Goal: Ask a question: Seek information or help from site administrators or community

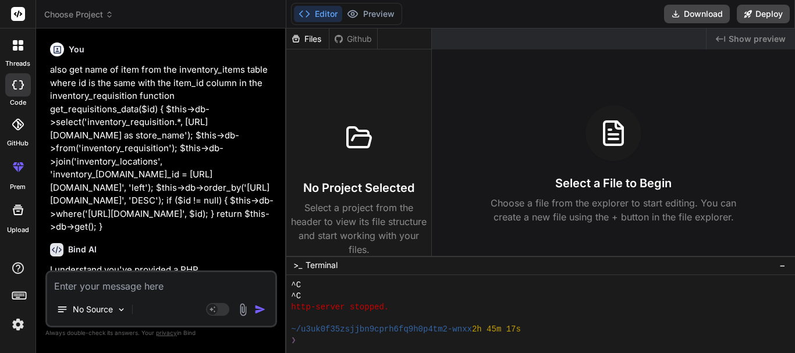
scroll to position [6016, 0]
type textarea "I"
type textarea "x"
type textarea "I"
type textarea "x"
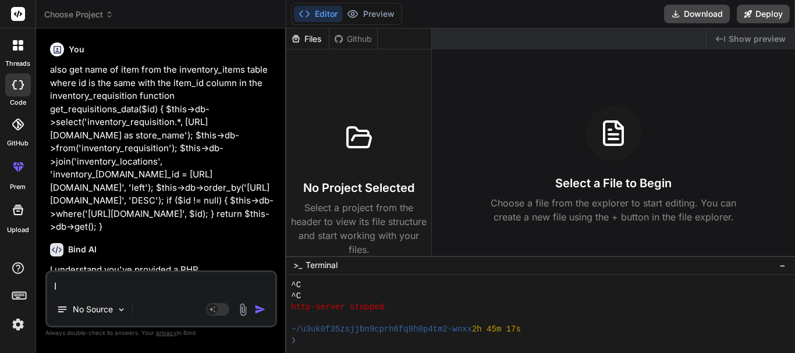
type textarea "I n"
type textarea "x"
type textarea "I ne"
type textarea "x"
type textarea "I nee"
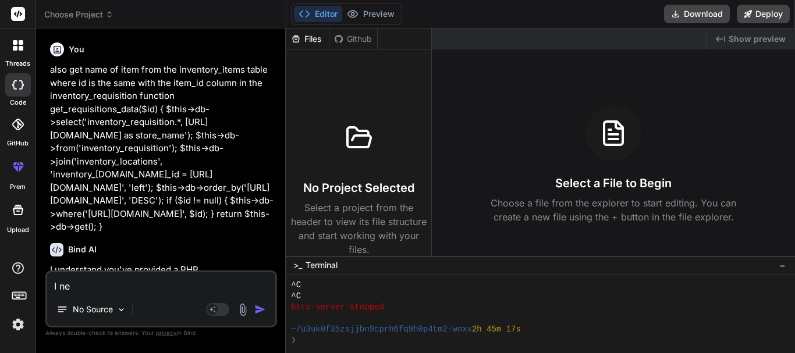
type textarea "x"
type textarea "I need"
type textarea "x"
type textarea "I need"
type textarea "x"
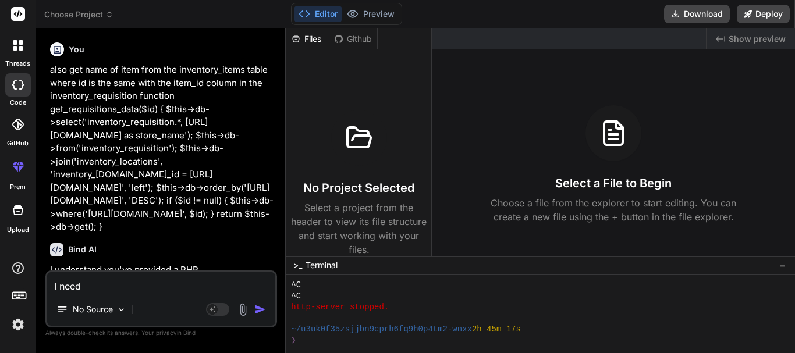
type textarea "I need"
type textarea "x"
type textarea "I nee"
type textarea "x"
type textarea "I n"
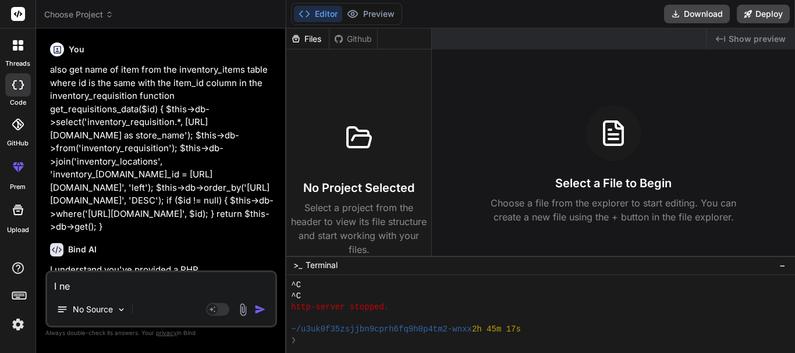
type textarea "x"
type textarea "I"
type textarea "x"
type textarea "I"
type textarea "x"
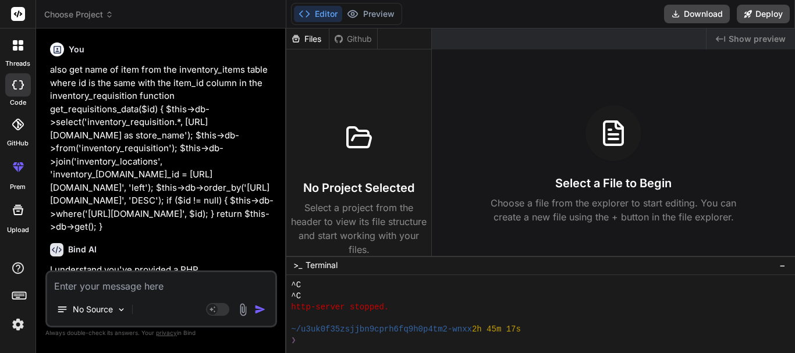
click at [13, 51] on div at bounding box center [18, 45] width 24 height 24
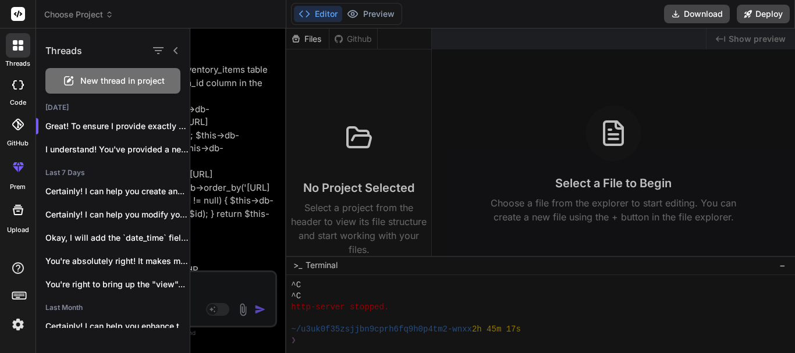
click at [87, 85] on span "New thread in project" at bounding box center [122, 81] width 84 height 12
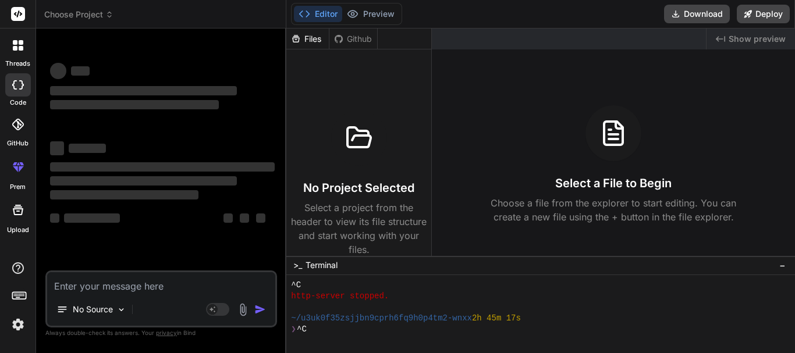
scroll to position [6060, 0]
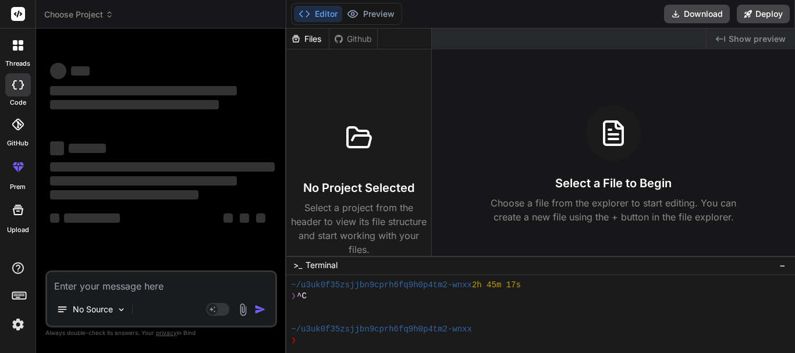
type textarea "x"
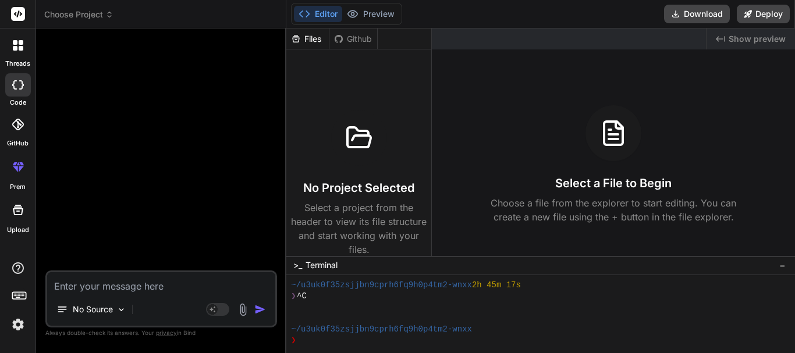
click at [193, 287] on textarea at bounding box center [161, 282] width 228 height 21
click at [150, 288] on textarea at bounding box center [161, 282] width 228 height 21
type textarea "I"
type textarea "x"
type textarea "I"
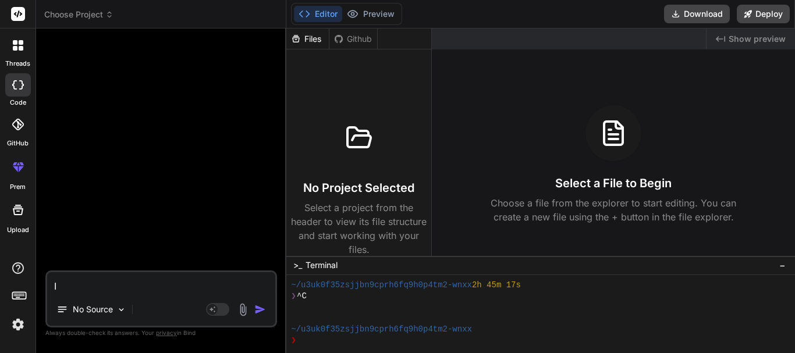
type textarea "x"
type textarea "I n"
type textarea "x"
type textarea "I ne"
type textarea "x"
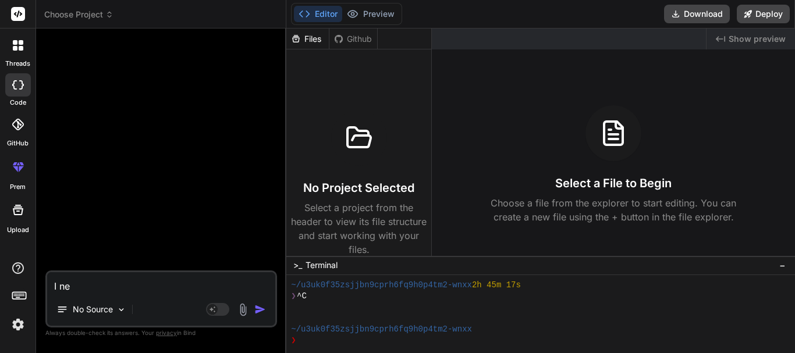
type textarea "I nee"
type textarea "x"
type textarea "I need"
type textarea "x"
type textarea "I need"
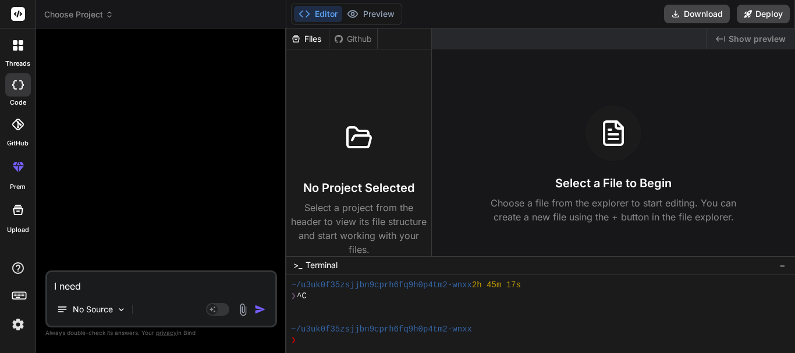
type textarea "x"
type textarea "I need y"
type textarea "x"
type textarea "I need yo"
type textarea "x"
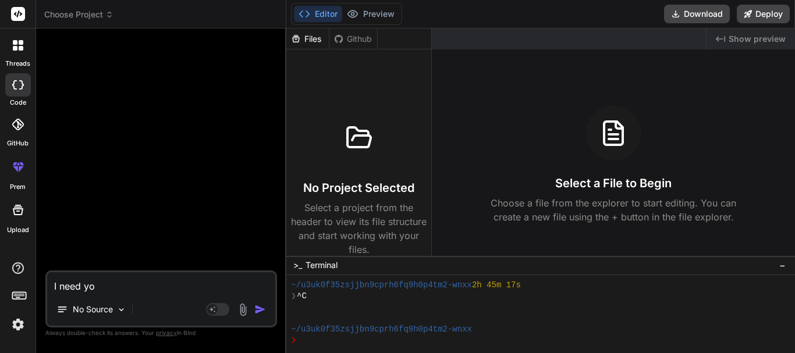
type textarea "I need you"
type textarea "x"
type textarea "I need you"
type textarea "x"
type textarea "I need you t"
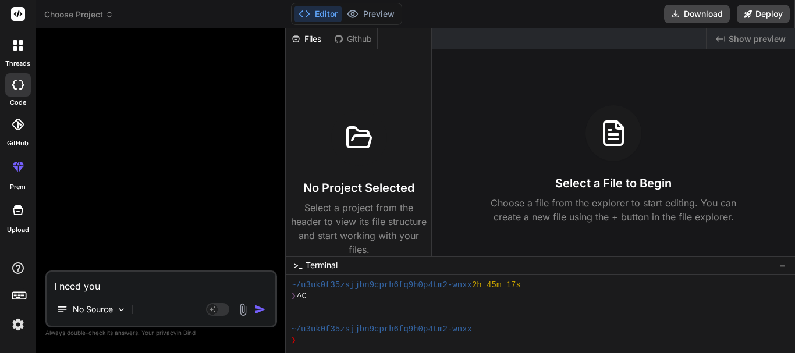
type textarea "x"
type textarea "I need you to"
type textarea "x"
type textarea "I need you to"
type textarea "x"
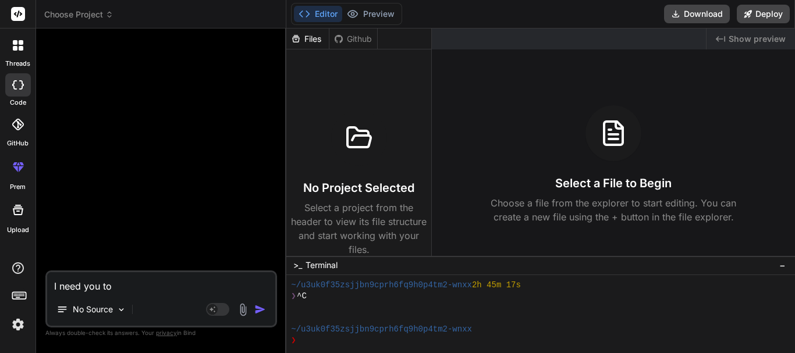
type textarea "I need you to d"
type textarea "x"
type textarea "I need you to do"
type textarea "x"
type textarea "I need you to do"
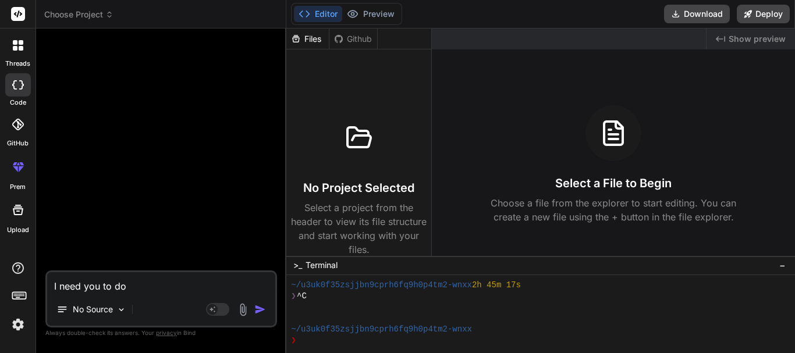
type textarea "x"
type textarea "I need you to do s"
type textarea "x"
type textarea "I need you to do so"
type textarea "x"
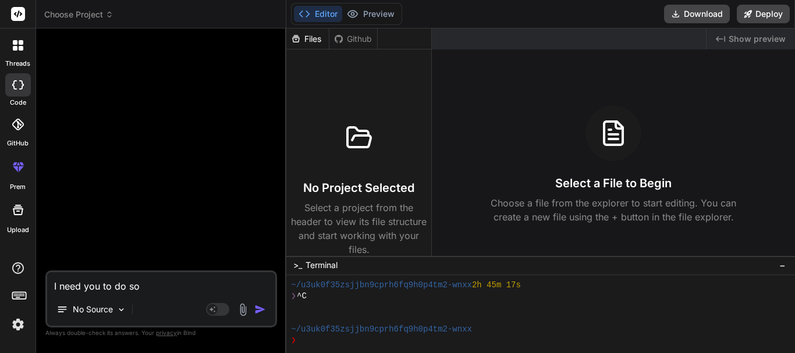
type textarea "I need you to do som"
type textarea "x"
type textarea "I need you to do some"
type textarea "x"
type textarea "I need you to do somet"
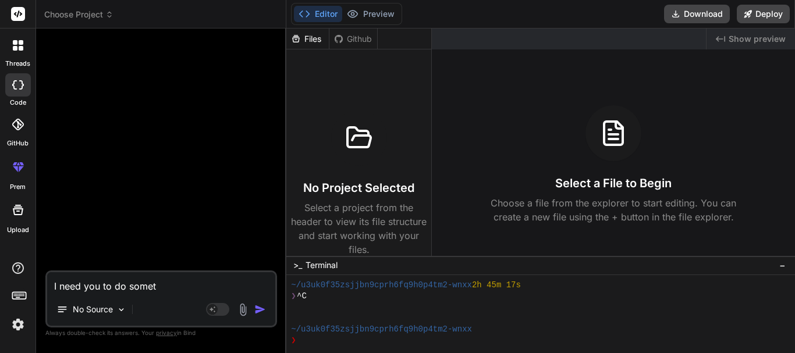
type textarea "x"
type textarea "I need you to do someth"
type textarea "x"
type textarea "I need you to do somethi"
type textarea "x"
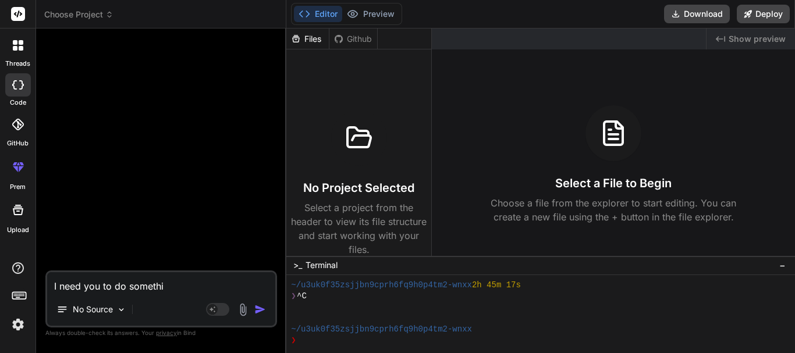
type textarea "I need you to do someth"
type textarea "x"
type textarea "I need you to do somet"
type textarea "x"
type textarea "I need you to do some"
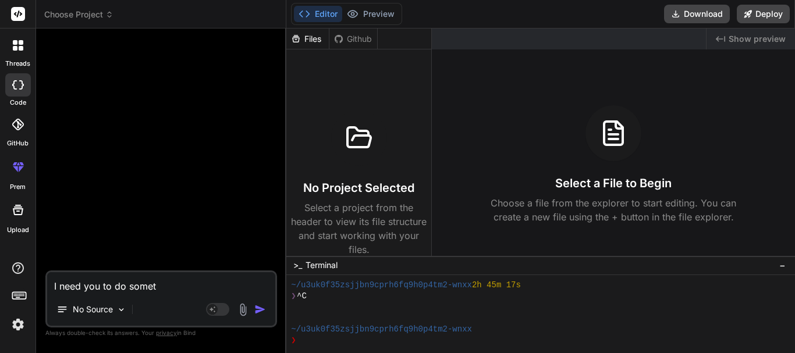
type textarea "x"
type textarea "I need you to do som"
type textarea "x"
type textarea "I need you to do so"
type textarea "x"
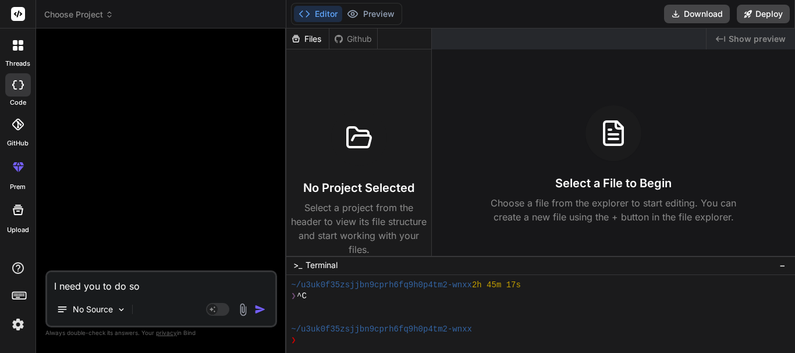
type textarea "I need you to do s"
type textarea "x"
type textarea "I need you to do"
type textarea "x"
type textarea "I need you to do"
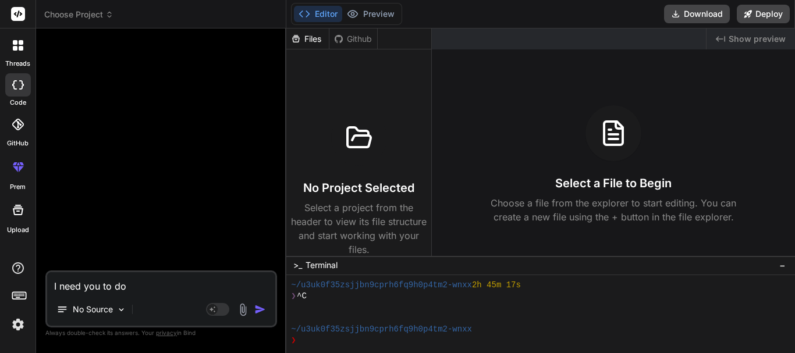
type textarea "x"
type textarea "I need you to d"
type textarea "x"
type textarea "I need you to"
type textarea "x"
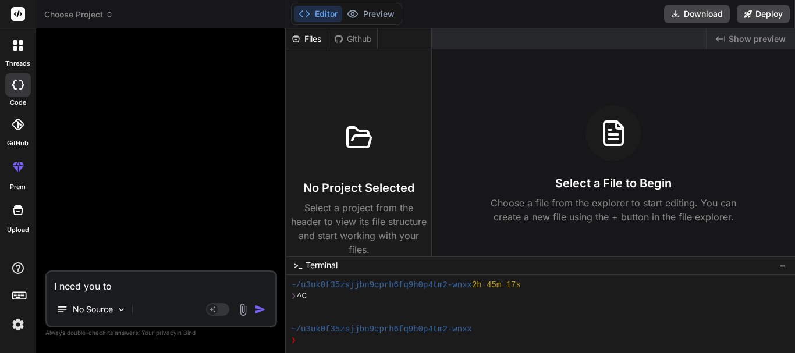
type textarea "I need you to f"
type textarea "x"
type textarea "I need you to fi"
type textarea "x"
type textarea "I need you to fix"
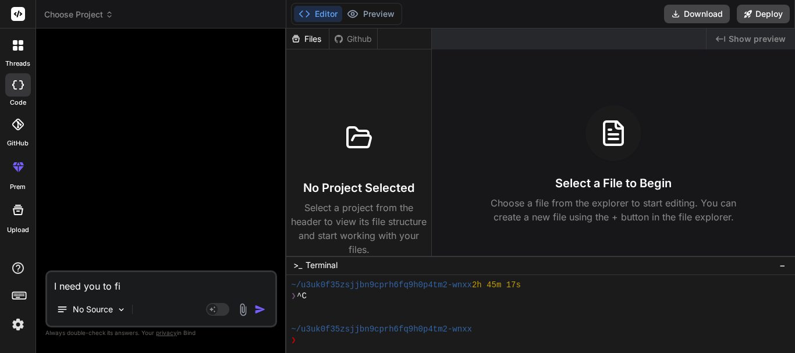
type textarea "x"
type textarea "I need you to fix"
type textarea "x"
type textarea "I need you to fix s"
type textarea "x"
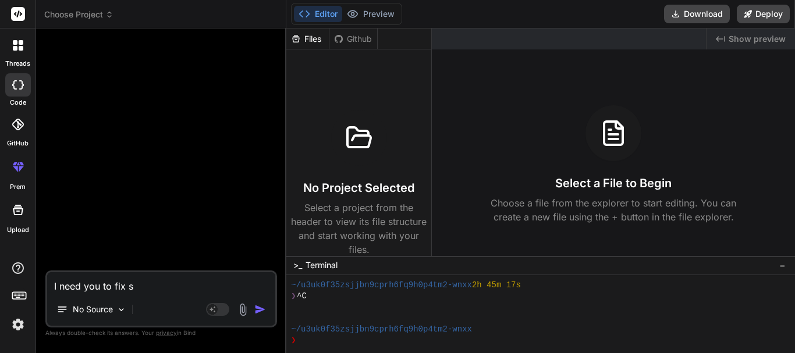
type textarea "I need you to fix so"
type textarea "x"
type textarea "I need you to fix som"
type textarea "x"
type textarea "I need you to fix some"
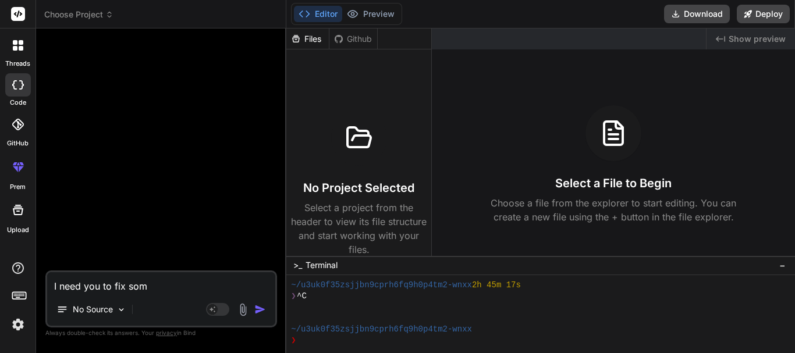
type textarea "x"
type textarea "I need you to fix somet"
type textarea "x"
type textarea "I need you to fix someth"
type textarea "x"
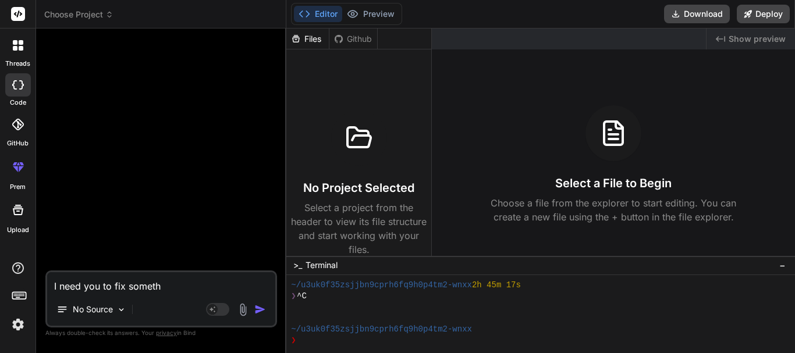
type textarea "I need you to fix somethi"
type textarea "x"
type textarea "I need you to fix somethin"
type textarea "x"
type textarea "I need you to fix something"
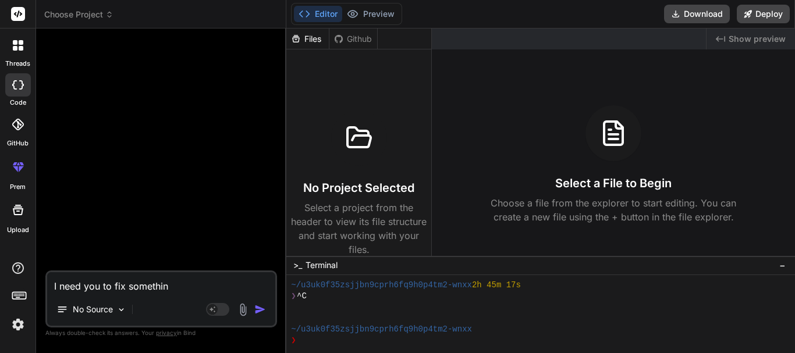
type textarea "x"
type textarea "I need you to fix something"
type textarea "x"
type textarea "I need you to fix something f"
type textarea "x"
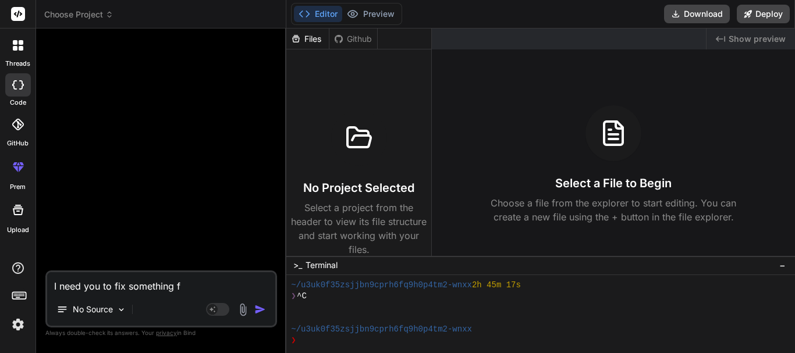
type textarea "I need you to fix something fo"
type textarea "x"
type textarea "I need you to fix something for"
type textarea "x"
type textarea "I need you to fix something for"
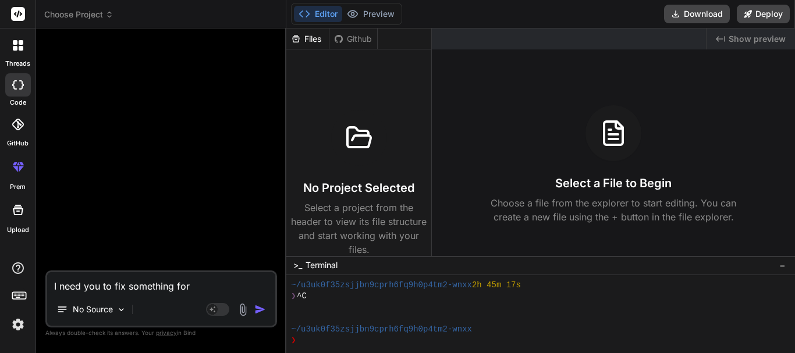
type textarea "x"
type textarea "I need you to fix something for ,"
type textarea "x"
type textarea "I need you to fix something for"
type textarea "x"
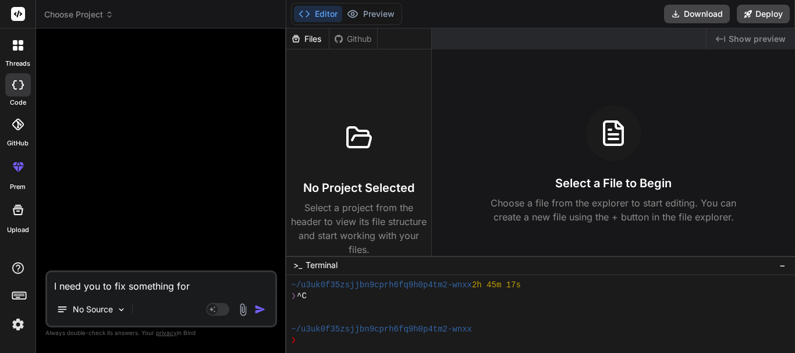
type textarea "I need you to fix something for m"
type textarea "x"
type textarea "I need you to fix something for me"
type textarea "x"
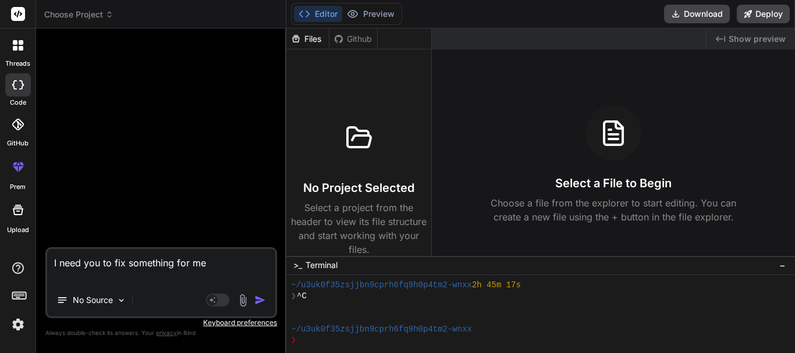
paste textarea "inventory_items/get_manufacturers"
type textarea "I need you to fix something for me inventory_items/get_manufacturers"
type textarea "x"
type textarea "I need you to fix something for me"
type textarea "x"
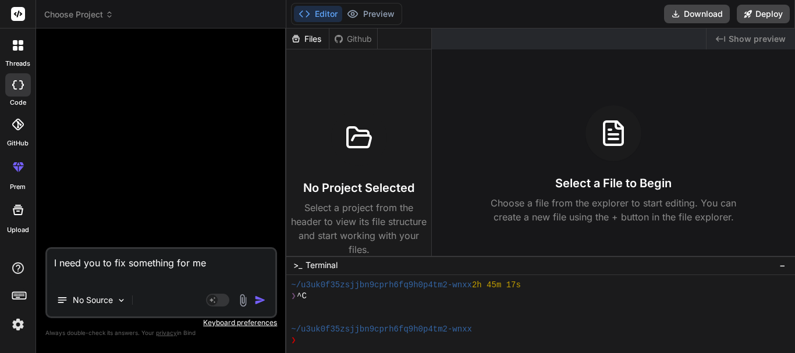
paste textarea "<!DOCTYPE html> <html> <?php $this->load->view('template/header')?> <link rel="…"
type textarea "I need you to fix something for me <!DOCTYPE html> <html> <?php $this->load->vi…"
type textarea "x"
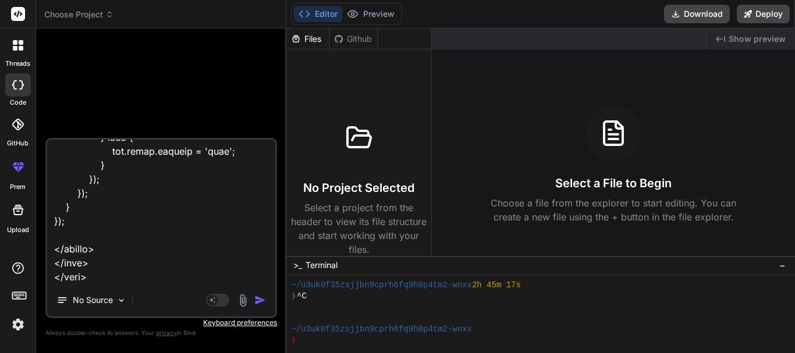
scroll to position [28066, 0]
click at [56, 280] on textarea at bounding box center [161, 212] width 228 height 144
type textarea "I need you to fix something for me <!DOCTYPE html> <html> <?php $this->load->vi…"
type textarea "x"
type textarea "I need you to fix something for me <!DOCTYPE html> <html> <?php $this->load->vi…"
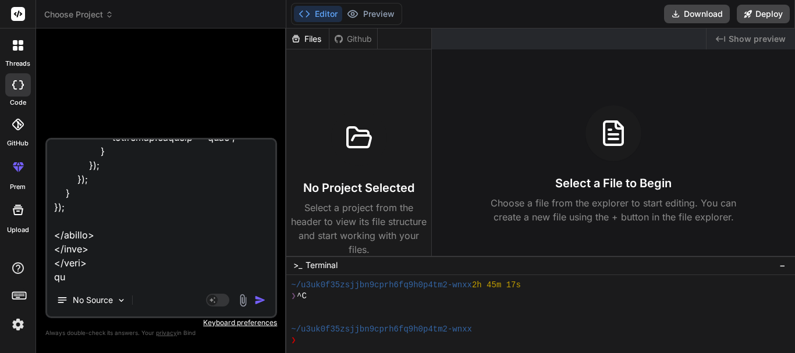
type textarea "x"
type textarea "I need you to fix something for me <!DOCTYPE html> <html> <?php $this->load->vi…"
type textarea "x"
type textarea "I need you to fix something for me <!DOCTYPE html> <html> <?php $this->load->vi…"
type textarea "x"
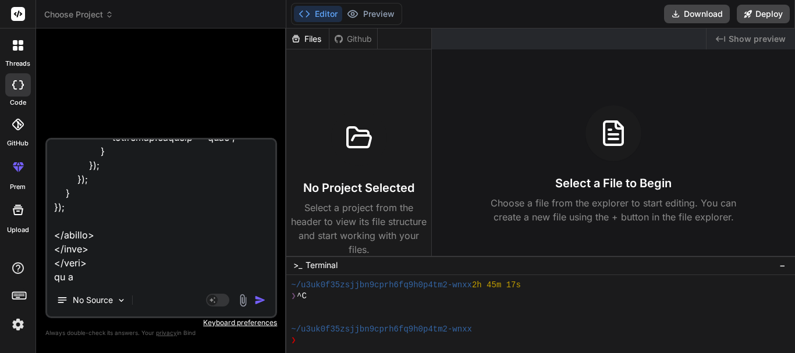
type textarea "I need you to fix something for me <!DOCTYPE html> <html> <?php $this->load->vi…"
type textarea "x"
type textarea "I need you to fix something for me <!DOCTYPE html> <html> <?php $this->load->vi…"
type textarea "x"
type textarea "I need you to fix something for me <!DOCTYPE html> <html> <?php $this->load->vi…"
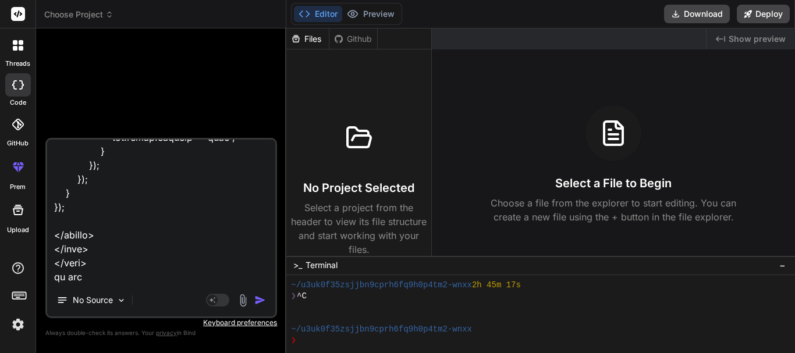
type textarea "x"
type textarea "I need you to fix something for me <!DOCTYPE html> <html> <?php $this->load->vi…"
type textarea "x"
type textarea "I need you to fix something for me <!DOCTYPE html> <html> <?php $this->load->vi…"
type textarea "x"
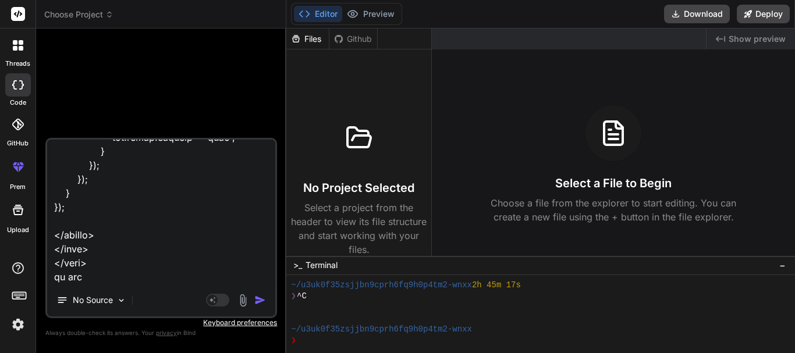
type textarea "I need you to fix something for me <!DOCTYPE html> <html> <?php $this->load->vi…"
type textarea "x"
type textarea "I need you to fix something for me <!DOCTYPE html> <html> <?php $this->load->vi…"
type textarea "x"
type textarea "I need you to fix something for me <!DOCTYPE html> <html> <?php $this->load->vi…"
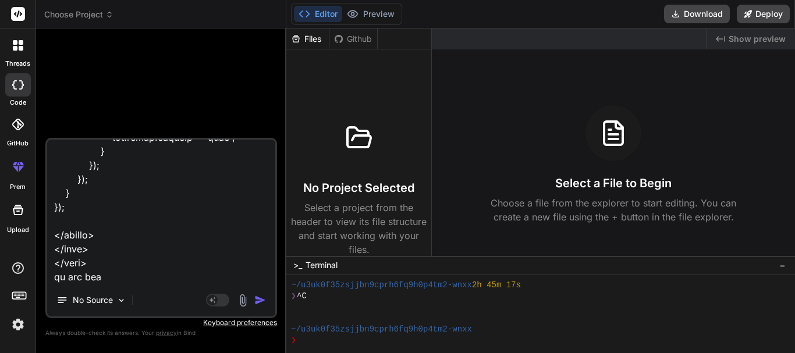
type textarea "x"
type textarea "I need you to fix something for me <!DOCTYPE html> <html> <?php $this->load->vi…"
type textarea "x"
type textarea "I need you to fix something for me <!DOCTYPE html> <html> <?php $this->load->vi…"
type textarea "x"
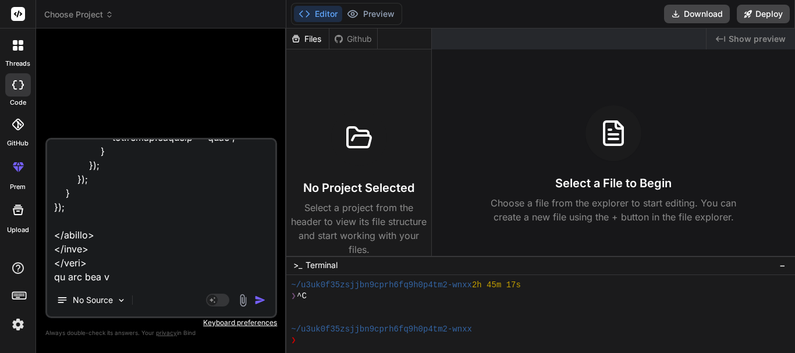
type textarea "I need you to fix something for me <!DOCTYPE html> <html> <?php $this->load->vi…"
type textarea "x"
type textarea "I need you to fix something for me <!DOCTYPE html> <html> <?php $this->load->vi…"
type textarea "x"
type textarea "I need you to fix something for me <!DOCTYPE html> <html> <?php $this->load->vi…"
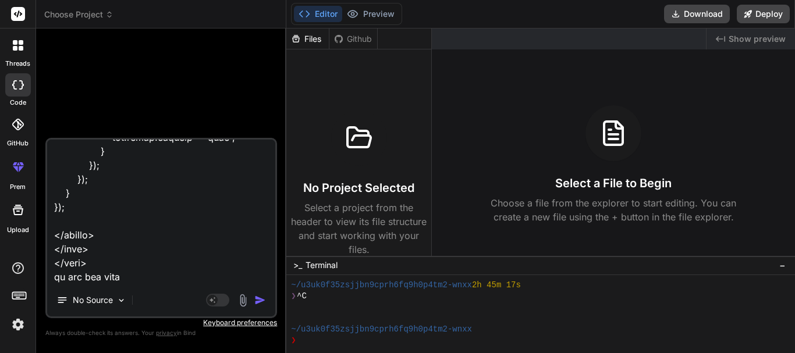
type textarea "x"
type textarea "I need you to fix something for me <!DOCTYPE html> <html> <?php $this->load->vi…"
type textarea "x"
type textarea "I need you to fix something for me <!DOCTYPE html> <html> <?php $this->load->vi…"
type textarea "x"
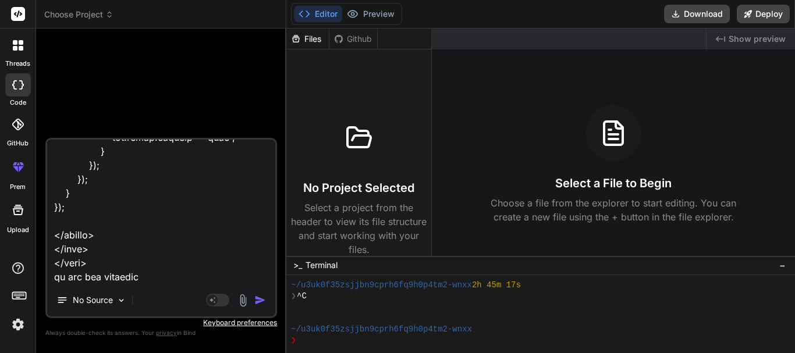
type textarea "I need you to fix something for me <!DOCTYPE html> <html> <?php $this->load->vi…"
type textarea "x"
type textarea "I need you to fix something for me <!DOCTYPE html> <html> <?php $this->load->vi…"
type textarea "x"
type textarea "I need you to fix something for me <!DOCTYPE html> <html> <?php $this->load->vi…"
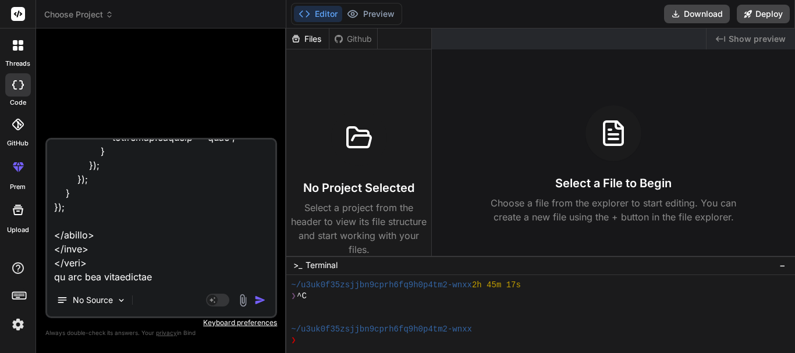
type textarea "x"
type textarea "I need you to fix something for me <!DOCTYPE html> <html> <?php $this->load->vi…"
type textarea "x"
type textarea "I need you to fix something for me <!DOCTYPE html> <html> <?php $this->load->vi…"
type textarea "x"
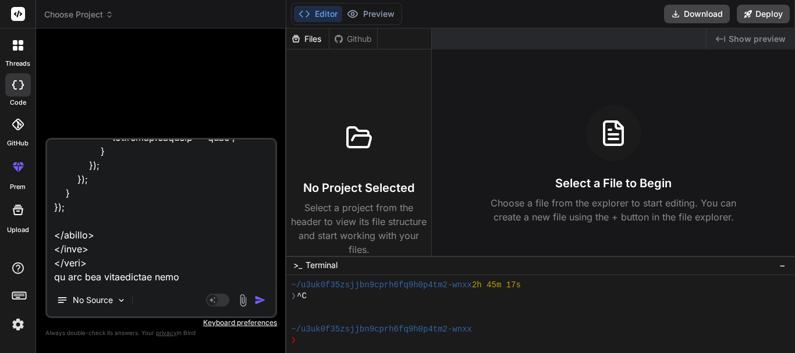
type textarea "I need you to fix something for me <!DOCTYPE html> <html> <?php $this->load->vi…"
type textarea "x"
type textarea "I need you to fix something for me <!DOCTYPE html> <html> <?php $this->load->vi…"
type textarea "x"
type textarea "I need you to fix something for me <!DOCTYPE html> <html> <?php $this->load->vi…"
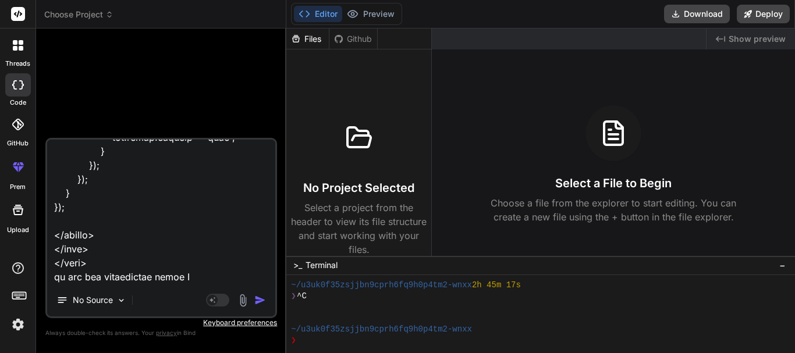
type textarea "x"
type textarea "I need you to fix something for me <!DOCTYPE html> <html> <?php $this->load->vi…"
type textarea "x"
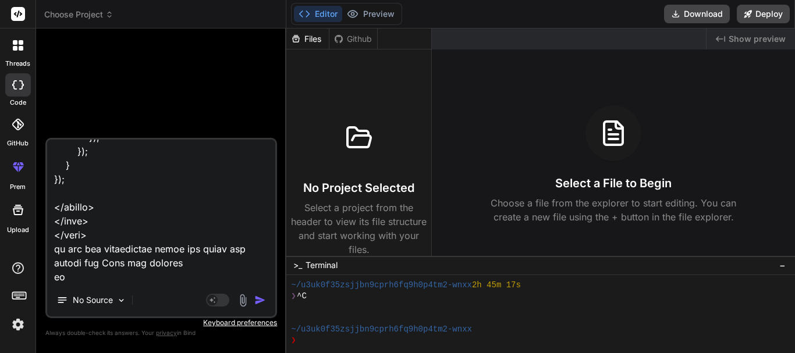
scroll to position [28093, 0]
paste textarea "get_manufacturer_by_id"
paste textarea "inventory_items/get_manufacturers"
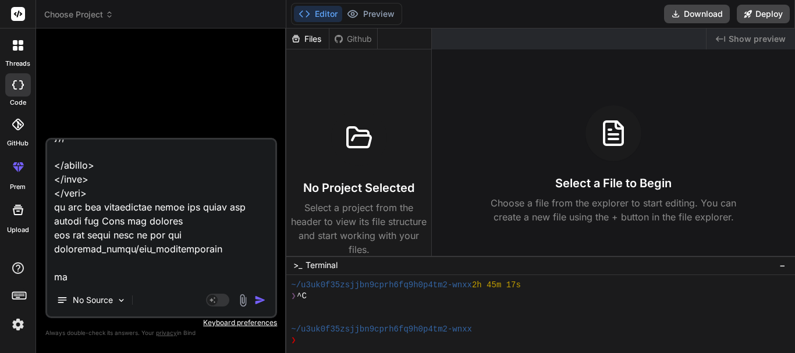
scroll to position [28135, 0]
click at [251, 274] on textarea at bounding box center [161, 212] width 228 height 144
click at [242, 274] on textarea at bounding box center [161, 212] width 228 height 144
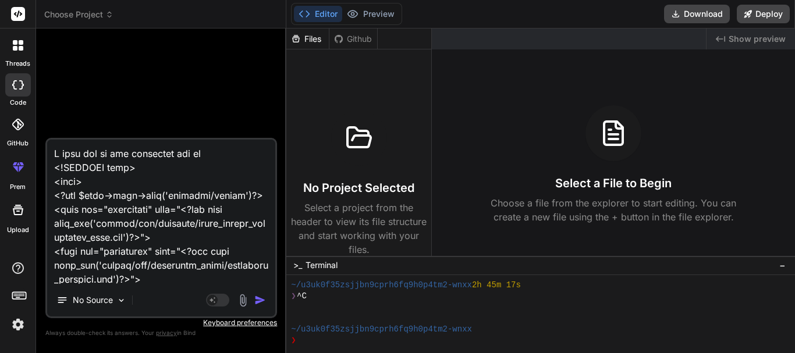
scroll to position [6060, 0]
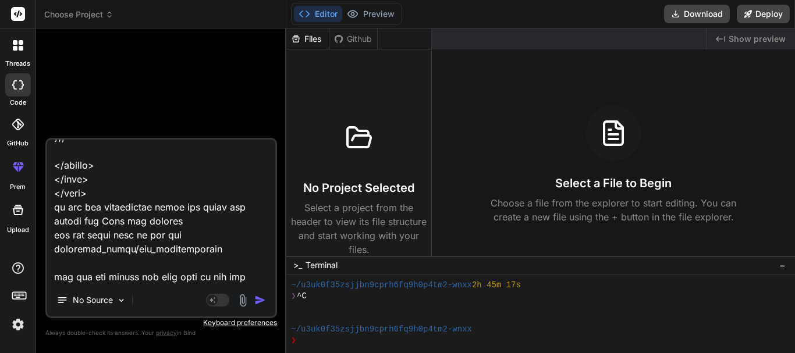
type textarea "I need you to fix something for me <!DOCTYPE html> <html> <?php $this->load->vi…"
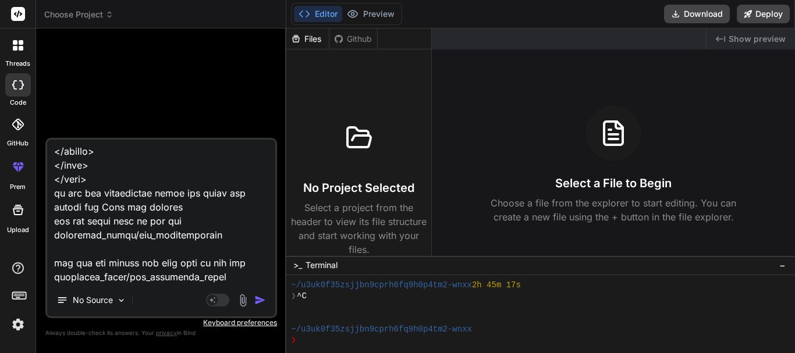
type textarea "x"
type textarea "I need you to fix something for me <!DOCTYPE html> <html> <?php $this->load->vi…"
type textarea "x"
type textarea "I need you to fix something for me <!DOCTYPE html> <html> <?php $this->load->vi…"
type textarea "x"
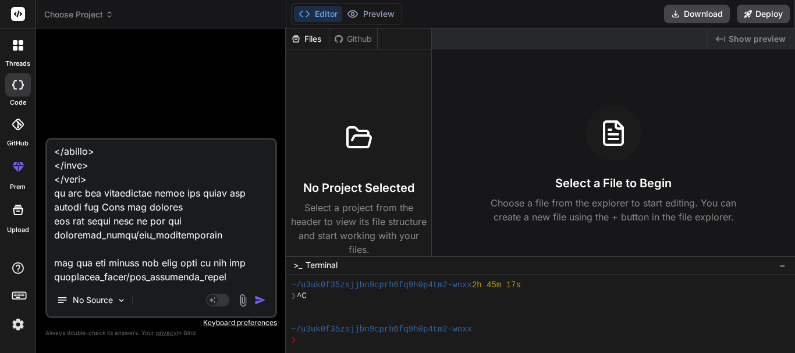
scroll to position [28178, 0]
type textarea "I need you to fix something for me <!DOCTYPE html> <html> <?php $this->load->vi…"
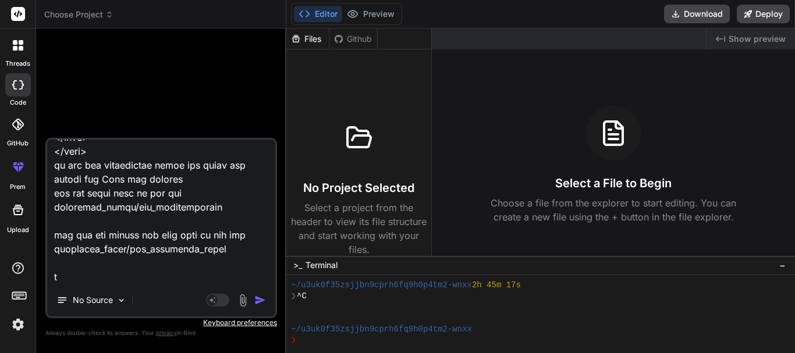
type textarea "x"
type textarea "I need you to fix something for me <!DOCTYPE html> <html> <?php $this->load->vi…"
type textarea "x"
type textarea "I need you to fix something for me <!DOCTYPE html> <html> <?php $this->load->vi…"
type textarea "x"
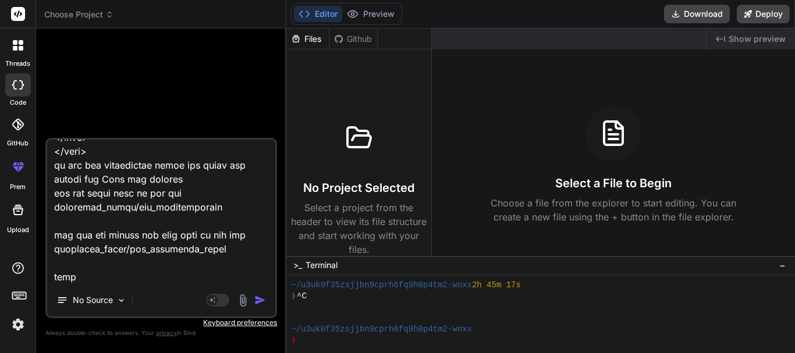
type textarea "I need you to fix something for me <!DOCTYPE html> <html> <?php $this->load->vi…"
type textarea "x"
type textarea "I need you to fix something for me <!DOCTYPE html> <html> <?php $this->load->vi…"
type textarea "x"
type textarea "I need you to fix something for me <!DOCTYPE html> <html> <?php $this->load->vi…"
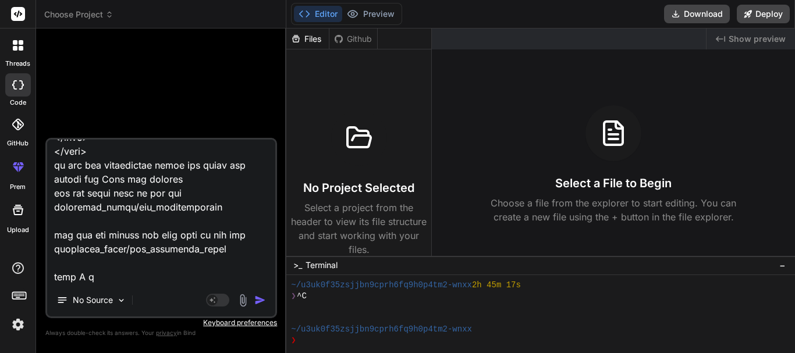
type textarea "x"
type textarea "I need you to fix something for me <!DOCTYPE html> <html> <?php $this->load->vi…"
type textarea "x"
type textarea "I need you to fix something for me <!DOCTYPE html> <html> <?php $this->load->vi…"
type textarea "x"
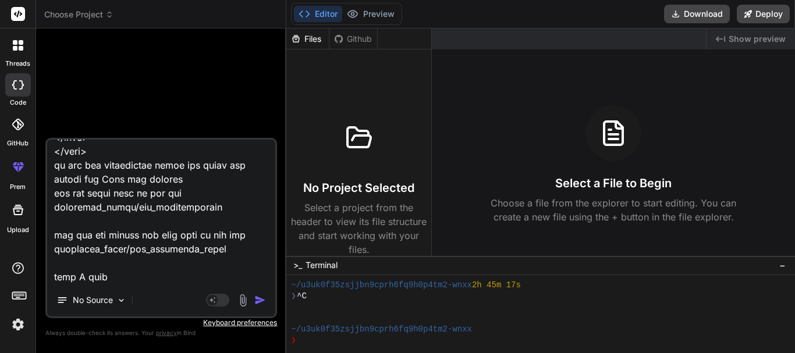
type textarea "I need you to fix something for me <!DOCTYPE html> <html> <?php $this->load->vi…"
type textarea "x"
type textarea "I need you to fix something for me <!DOCTYPE html> <html> <?php $this->load->vi…"
type textarea "x"
type textarea "I need you to fix something for me <!DOCTYPE html> <html> <?php $this->load->vi…"
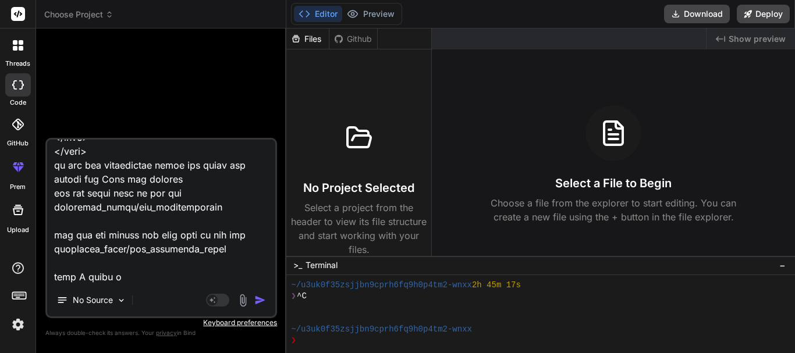
type textarea "x"
type textarea "I need you to fix something for me <!DOCTYPE html> <html> <?php $this->load->vi…"
type textarea "x"
type textarea "I need you to fix something for me <!DOCTYPE html> <html> <?php $this->load->vi…"
type textarea "x"
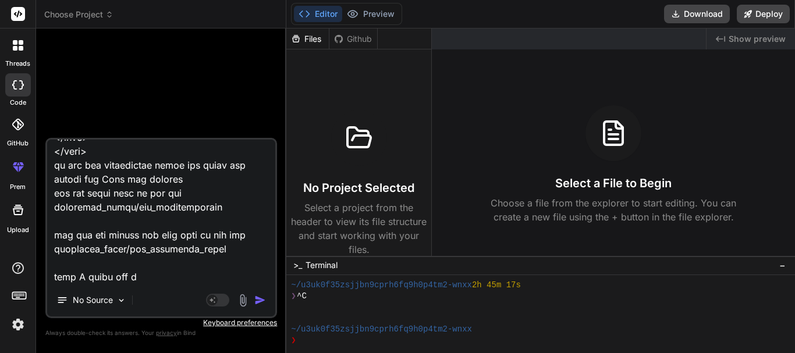
type textarea "I need you to fix something for me <!DOCTYPE html> <html> <?php $this->load->vi…"
type textarea "x"
type textarea "I need you to fix something for me <!DOCTYPE html> <html> <?php $this->load->vi…"
type textarea "x"
type textarea "I need you to fix something for me <!DOCTYPE html> <html> <?php $this->load->vi…"
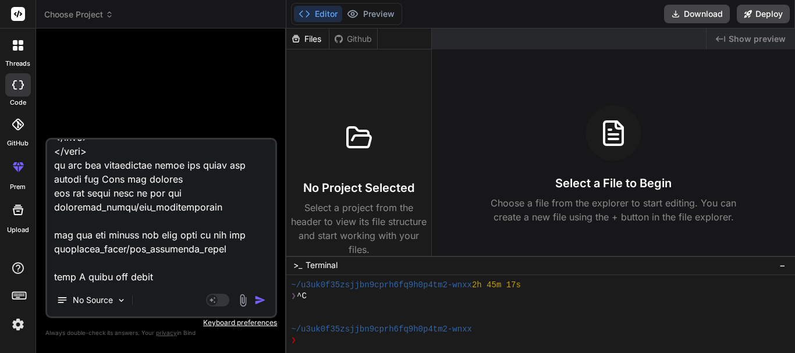
type textarea "x"
type textarea "I need you to fix something for me <!DOCTYPE html> <html> <?php $this->load->vi…"
type textarea "x"
type textarea "I need you to fix something for me <!DOCTYPE html> <html> <?php $this->load->vi…"
type textarea "x"
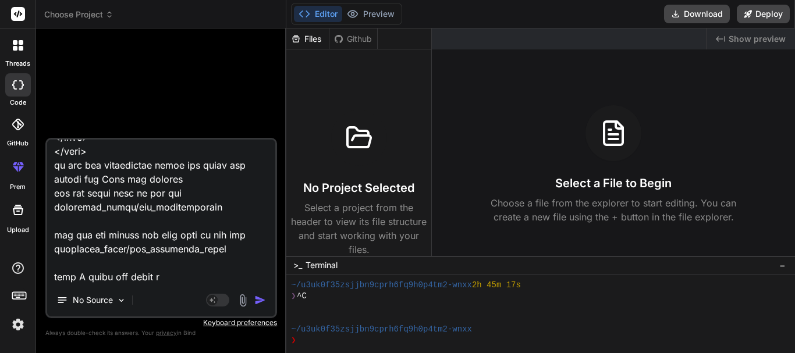
type textarea "I need you to fix something for me <!DOCTYPE html> <html> <?php $this->load->vi…"
type textarea "x"
type textarea "I need you to fix something for me <!DOCTYPE html> <html> <?php $this->load->vi…"
type textarea "x"
type textarea "I need you to fix something for me <!DOCTYPE html> <html> <?php $this->load->vi…"
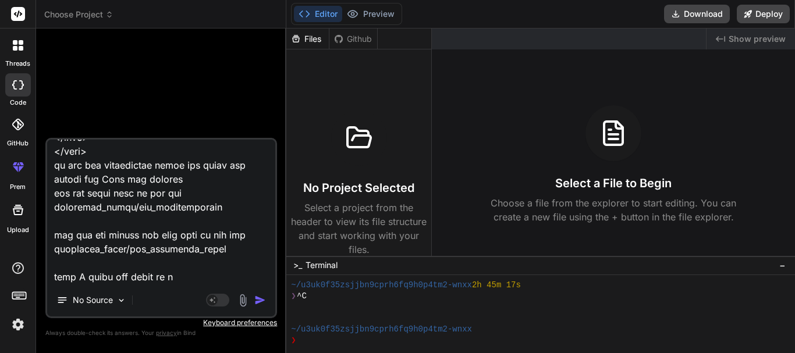
type textarea "x"
type textarea "I need you to fix something for me <!DOCTYPE html> <html> <?php $this->load->vi…"
type textarea "x"
type textarea "I need you to fix something for me <!DOCTYPE html> <html> <?php $this->load->vi…"
type textarea "x"
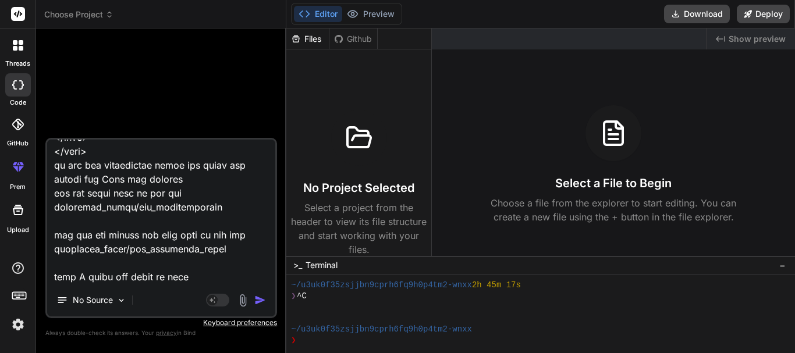
type textarea "I need you to fix something for me <!DOCTYPE html> <html> <?php $this->load->vi…"
type textarea "x"
type textarea "I need you to fix something for me <!DOCTYPE html> <html> <?php $this->load->vi…"
type textarea "x"
type textarea "I need you to fix something for me <!DOCTYPE html> <html> <?php $this->load->vi…"
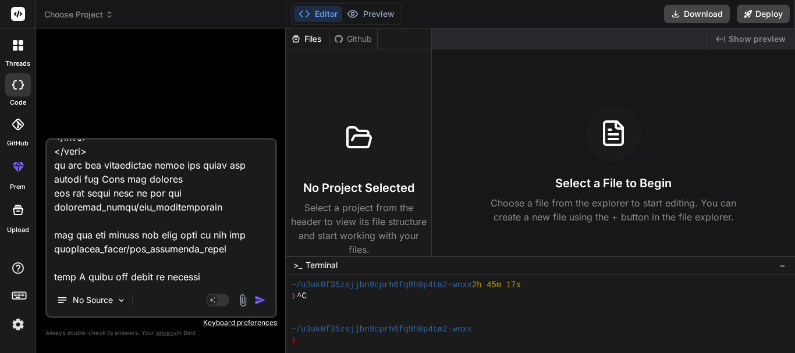
type textarea "x"
type textarea "I need you to fix something for me <!DOCTYPE html> <html> <?php $this->load->vi…"
type textarea "x"
type textarea "I need you to fix something for me <!DOCTYPE html> <html> <?php $this->load->vi…"
type textarea "x"
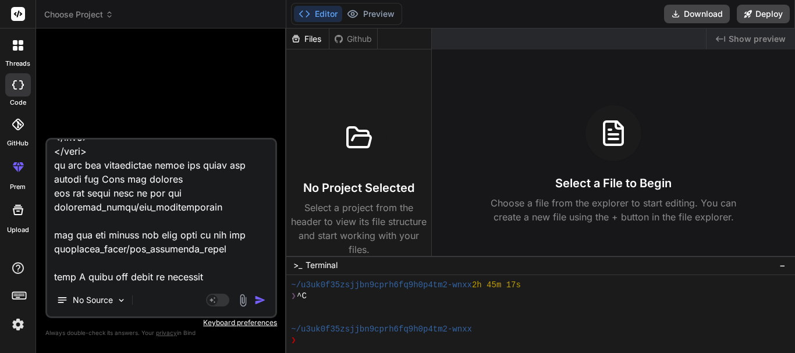
type textarea "I need you to fix something for me <!DOCTYPE html> <html> <?php $this->load->vi…"
type textarea "x"
type textarea "I need you to fix something for me <!DOCTYPE html> <html> <?php $this->load->vi…"
type textarea "x"
type textarea "I need you to fix something for me <!DOCTYPE html> <html> <?php $this->load->vi…"
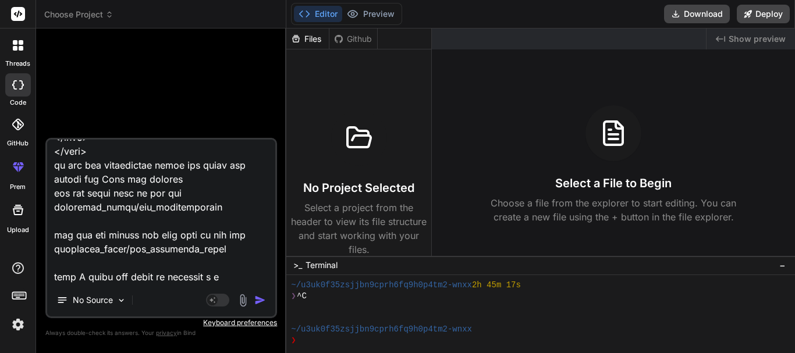
type textarea "x"
type textarea "I need you to fix something for me <!DOCTYPE html> <html> <?php $this->load->vi…"
type textarea "x"
type textarea "I need you to fix something for me <!DOCTYPE html> <html> <?php $this->load->vi…"
type textarea "x"
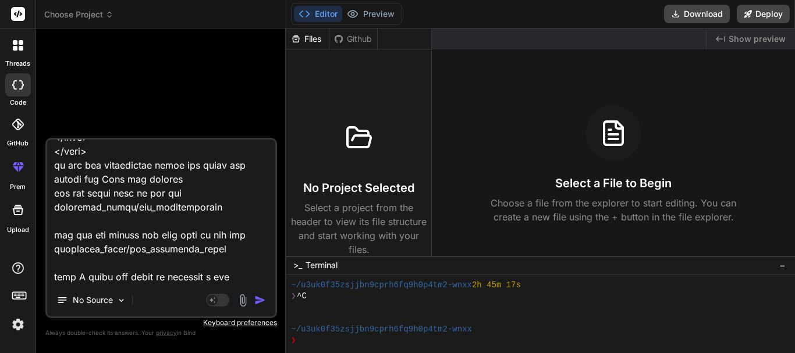
type textarea "I need you to fix something for me <!DOCTYPE html> <html> <?php $this->load->vi…"
type textarea "x"
type textarea "I need you to fix something for me <!DOCTYPE html> <html> <?php $this->load->vi…"
type textarea "x"
type textarea "I need you to fix something for me <!DOCTYPE html> <html> <?php $this->load->vi…"
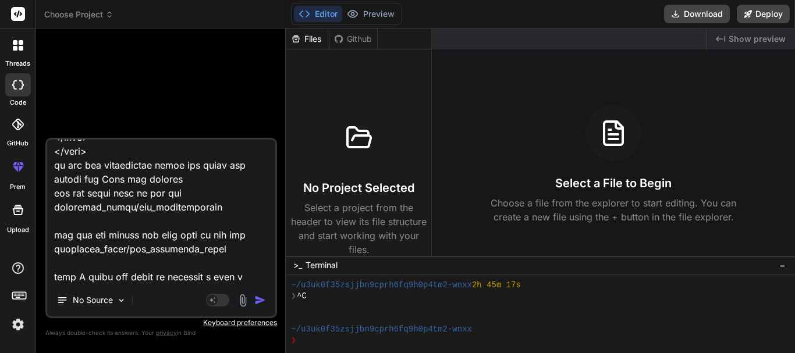
type textarea "x"
type textarea "I need you to fix something for me <!DOCTYPE html> <html> <?php $this->load->vi…"
type textarea "x"
type textarea "I need you to fix something for me <!DOCTYPE html> <html> <?php $this->load->vi…"
type textarea "x"
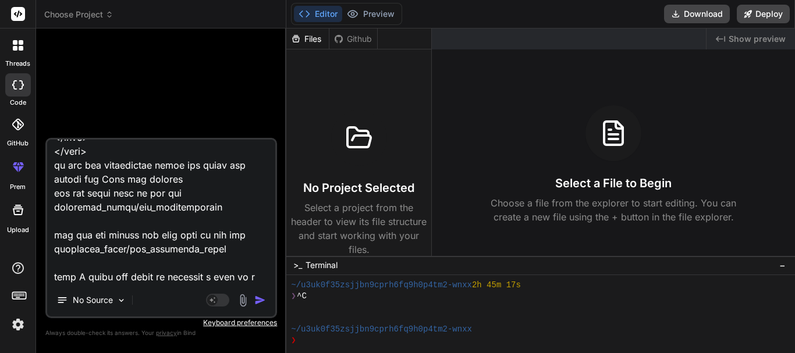
type textarea "I need you to fix something for me <!DOCTYPE html> <html> <?php $this->load->vi…"
type textarea "x"
type textarea "I need you to fix something for me <!DOCTYPE html> <html> <?php $this->load->vi…"
type textarea "x"
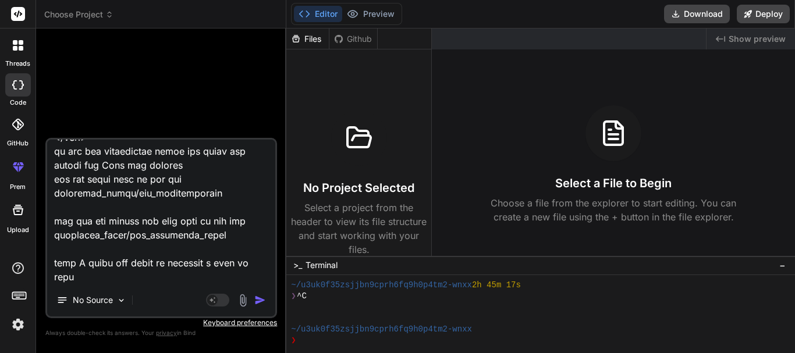
type textarea "I need you to fix something for me <!DOCTYPE html> <html> <?php $this->load->vi…"
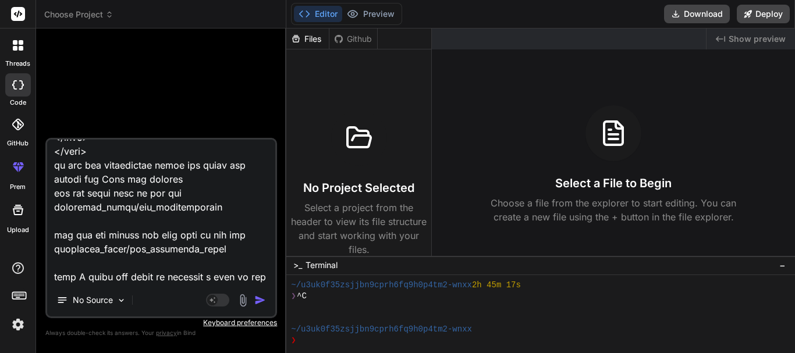
type textarea "x"
type textarea "I need you to fix something for me <!DOCTYPE html> <html> <?php $this->load->vi…"
type textarea "x"
type textarea "I need you to fix something for me <!DOCTYPE html> <html> <?php $this->load->vi…"
type textarea "x"
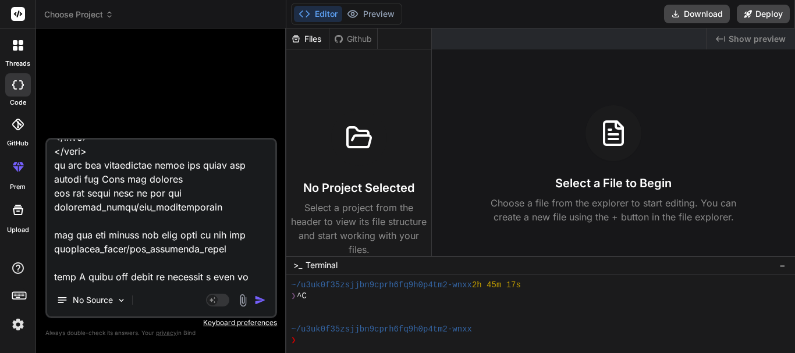
type textarea "I need you to fix something for me <!DOCTYPE html> <html> <?php $this->load->vi…"
type textarea "x"
type textarea "I need you to fix something for me <!DOCTYPE html> <html> <?php $this->load->vi…"
type textarea "x"
type textarea "I need you to fix something for me <!DOCTYPE html> <html> <?php $this->load->vi…"
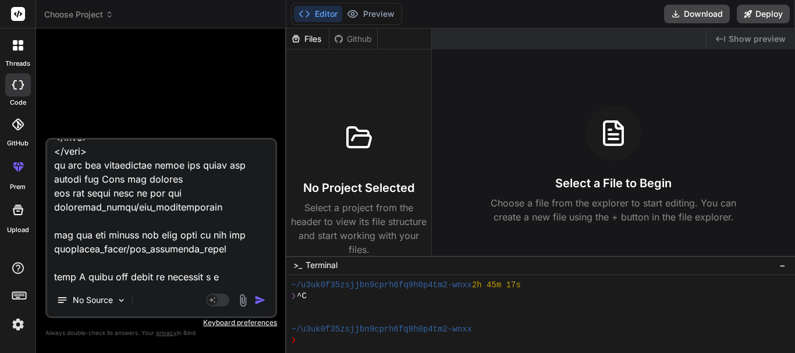
type textarea "x"
type textarea "I need you to fix something for me <!DOCTYPE html> <html> <?php $this->load->vi…"
type textarea "x"
type textarea "I need you to fix something for me <!DOCTYPE html> <html> <?php $this->load->vi…"
type textarea "x"
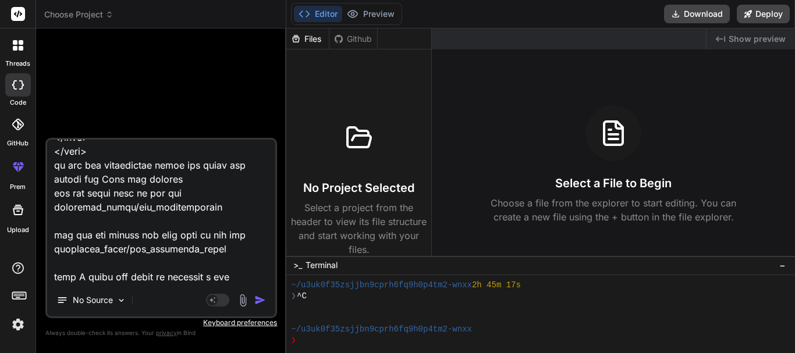
type textarea "I need you to fix something for me <!DOCTYPE html> <html> <?php $this->load->vi…"
type textarea "x"
type textarea "I need you to fix something for me <!DOCTYPE html> <html> <?php $this->load->vi…"
type textarea "x"
type textarea "I need you to fix something for me <!DOCTYPE html> <html> <?php $this->load->vi…"
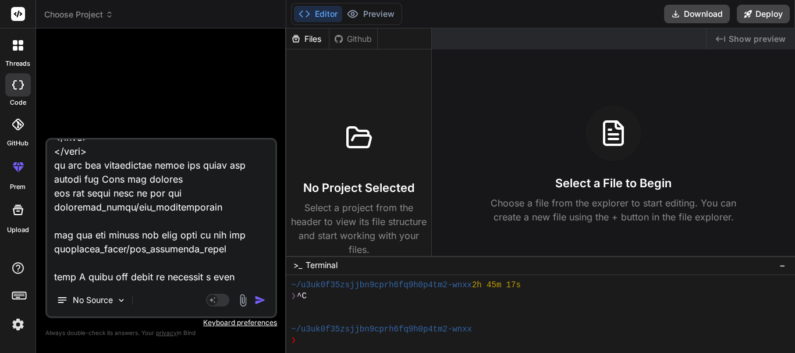
type textarea "x"
type textarea "I need you to fix something for me <!DOCTYPE html> <html> <?php $this->load->vi…"
type textarea "x"
type textarea "I need you to fix something for me <!DOCTYPE html> <html> <?php $this->load->vi…"
type textarea "x"
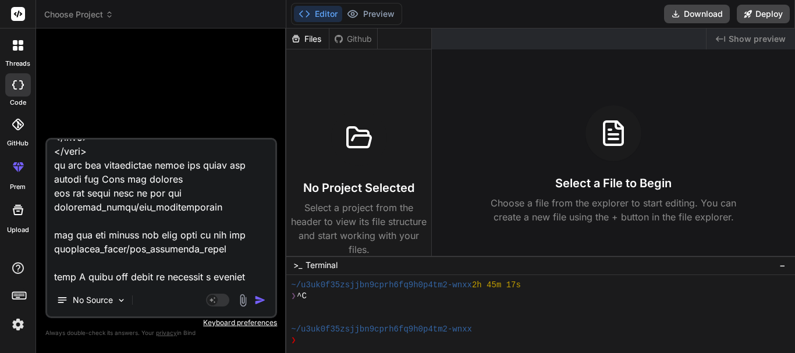
type textarea "I need you to fix something for me <!DOCTYPE html> <html> <?php $this->load->vi…"
type textarea "x"
type textarea "I need you to fix something for me <!DOCTYPE html> <html> <?php $this->load->vi…"
type textarea "x"
type textarea "I need you to fix something for me <!DOCTYPE html> <html> <?php $this->load->vi…"
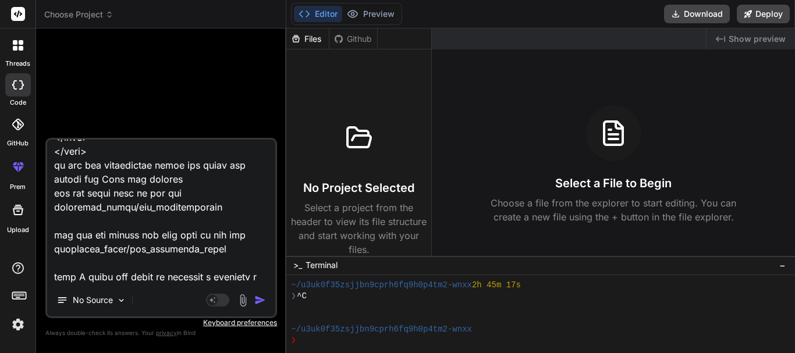
type textarea "x"
type textarea "I need you to fix something for me <!DOCTYPE html> <html> <?php $this->load->vi…"
type textarea "x"
type textarea "I need you to fix something for me <!DOCTYPE html> <html> <?php $this->load->vi…"
type textarea "x"
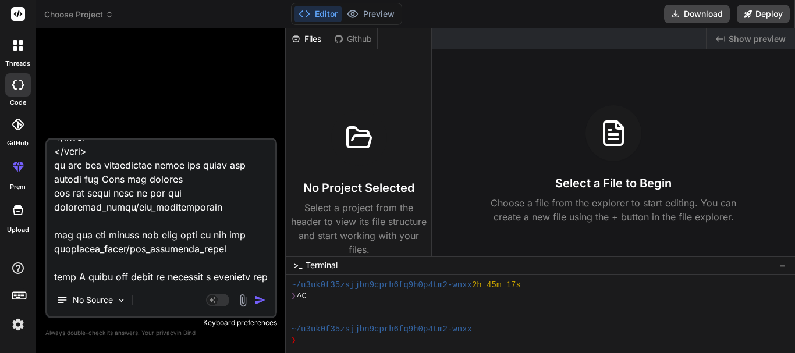
type textarea "I need you to fix something for me <!DOCTYPE html> <html> <?php $this->load->vi…"
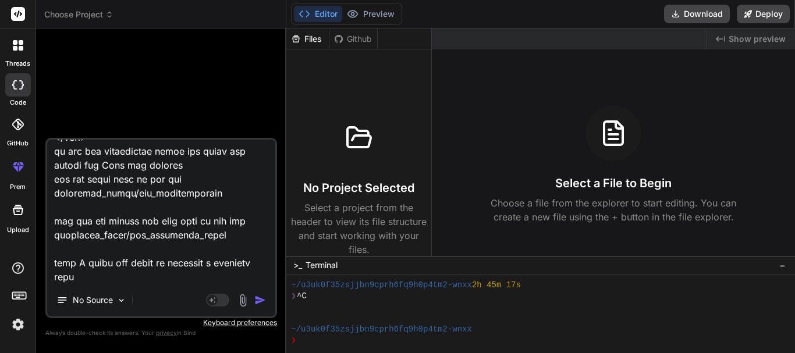
type textarea "x"
type textarea "I need you to fix something for me <!DOCTYPE html> <html> <?php $this->load->vi…"
type textarea "x"
type textarea "I need you to fix something for me <!DOCTYPE html> <html> <?php $this->load->vi…"
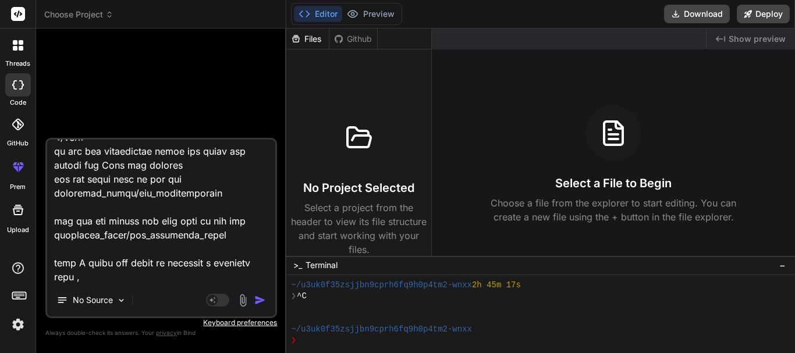
type textarea "x"
type textarea "I need you to fix something for me <!DOCTYPE html> <html> <?php $this->load->vi…"
type textarea "x"
type textarea "I need you to fix something for me <!DOCTYPE html> <html> <?php $this->load->vi…"
type textarea "x"
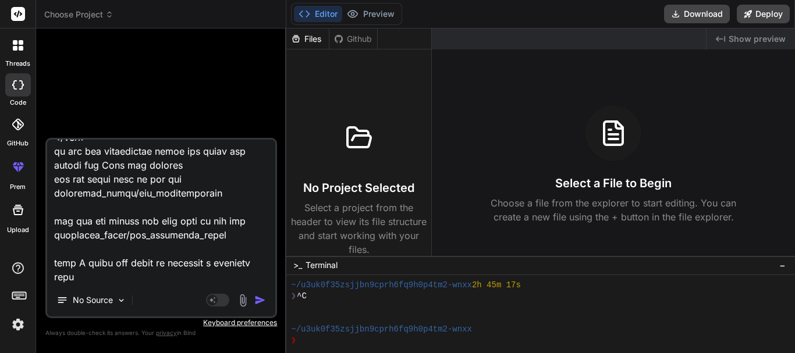
type textarea "I need you to fix something for me <!DOCTYPE html> <html> <?php $this->load->vi…"
type textarea "x"
type textarea "I need you to fix something for me <!DOCTYPE html> <html> <?php $this->load->vi…"
type textarea "x"
type textarea "I need you to fix something for me <!DOCTYPE html> <html> <?php $this->load->vi…"
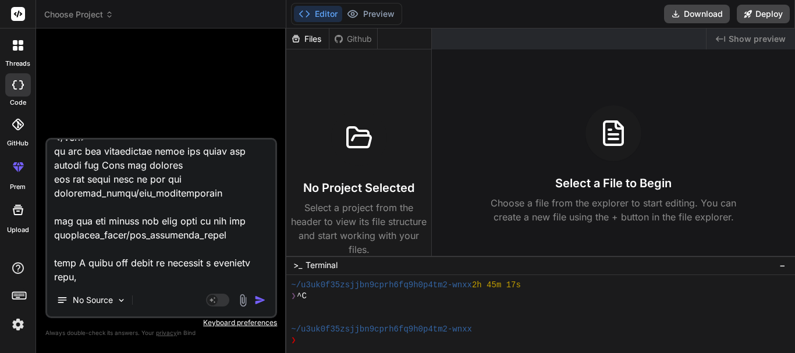
type textarea "x"
type textarea "I need you to fix something for me <!DOCTYPE html> <html> <?php $this->load->vi…"
type textarea "x"
type textarea "I need you to fix something for me <!DOCTYPE html> <html> <?php $this->load->vi…"
type textarea "x"
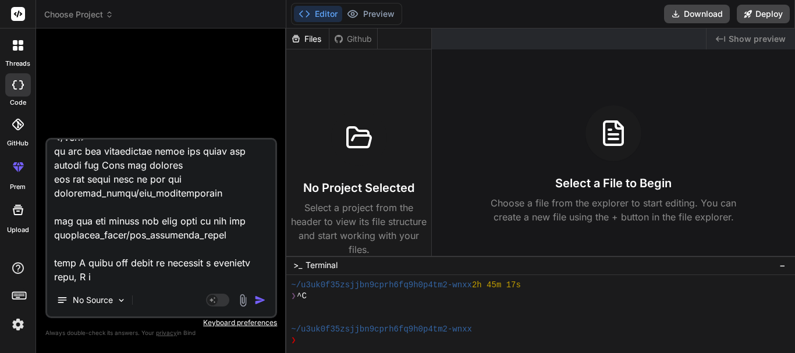
type textarea "I need you to fix something for me <!DOCTYPE html> <html> <?php $this->load->vi…"
type textarea "x"
type textarea "I need you to fix something for me <!DOCTYPE html> <html> <?php $this->load->vi…"
type textarea "x"
type textarea "I need you to fix something for me <!DOCTYPE html> <html> <?php $this->load->vi…"
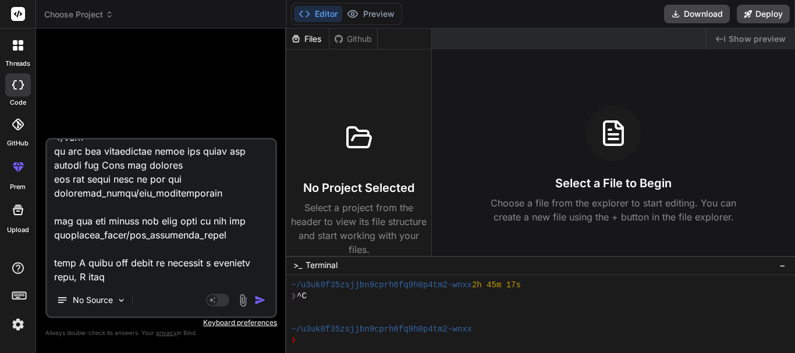
type textarea "x"
type textarea "I need you to fix something for me <!DOCTYPE html> <html> <?php $this->load->vi…"
type textarea "x"
type textarea "I need you to fix something for me <!DOCTYPE html> <html> <?php $this->load->vi…"
type textarea "x"
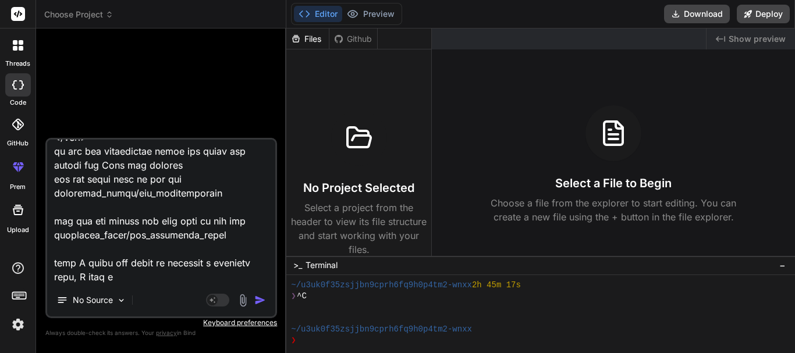
type textarea "I need you to fix something for me <!DOCTYPE html> <html> <?php $this->load->vi…"
type textarea "x"
type textarea "I need you to fix something for me <!DOCTYPE html> <html> <?php $this->load->vi…"
type textarea "x"
type textarea "I need you to fix something for me <!DOCTYPE html> <html> <?php $this->load->vi…"
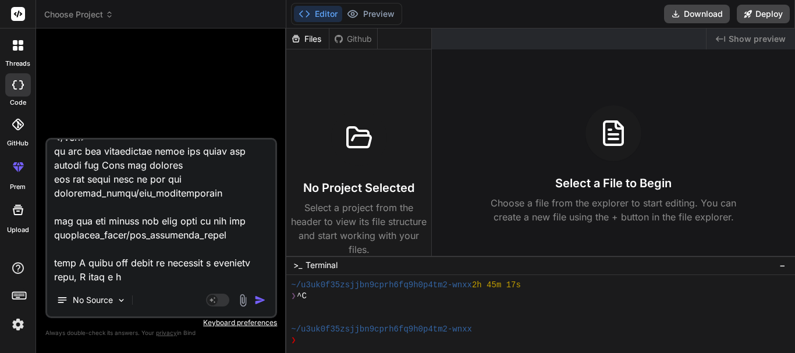
type textarea "x"
type textarea "I need you to fix something for me <!DOCTYPE html> <html> <?php $this->load->vi…"
type textarea "x"
type textarea "I need you to fix something for me <!DOCTYPE html> <html> <?php $this->load->vi…"
type textarea "x"
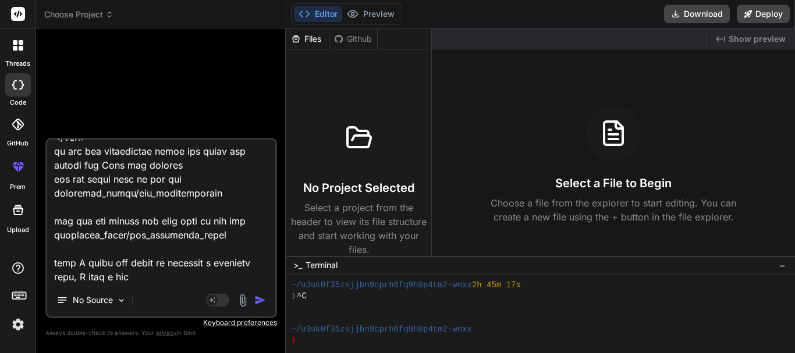
type textarea "I need you to fix something for me <!DOCTYPE html> <html> <?php $this->load->vi…"
type textarea "x"
type textarea "I need you to fix something for me <!DOCTYPE html> <html> <?php $this->load->vi…"
type textarea "x"
type textarea "I need you to fix something for me <!DOCTYPE html> <html> <?php $this->load->vi…"
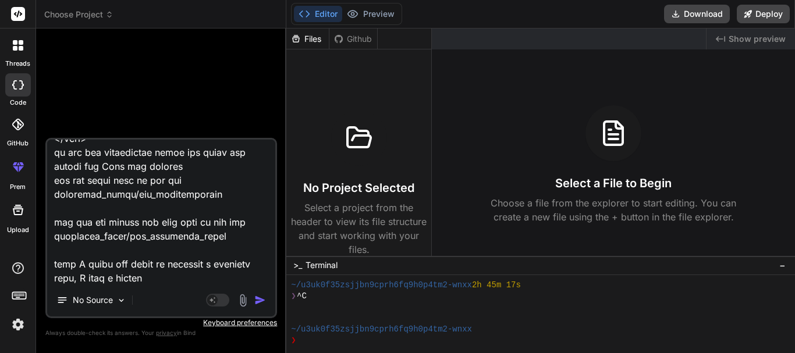
type textarea "x"
type textarea "I need you to fix something for me <!DOCTYPE html> <html> <?php $this->load->vi…"
type textarea "x"
type textarea "I need you to fix something for me <!DOCTYPE html> <html> <?php $this->load->vi…"
type textarea "x"
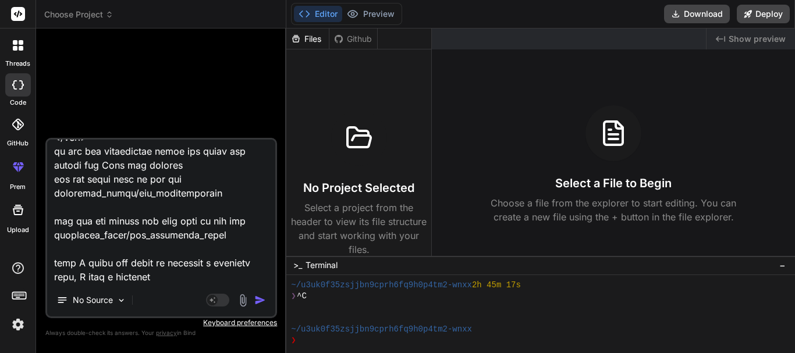
type textarea "I need you to fix something for me <!DOCTYPE html> <html> <?php $this->load->vi…"
type textarea "x"
type textarea "I need you to fix something for me <!DOCTYPE html> <html> <?php $this->load->vi…"
type textarea "x"
type textarea "I need you to fix something for me <!DOCTYPE html> <html> <?php $this->load->vi…"
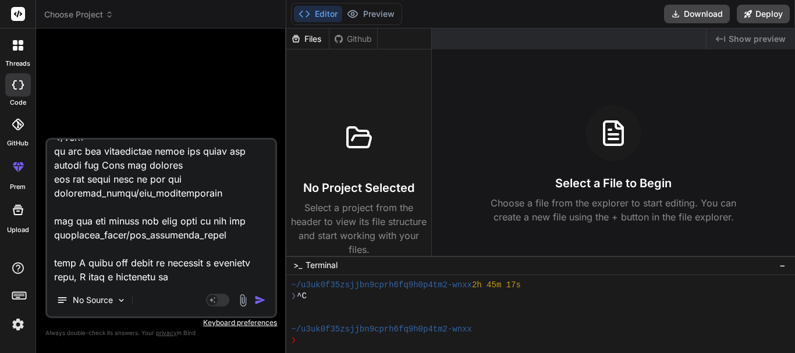
type textarea "x"
type textarea "I need you to fix something for me <!DOCTYPE html> <html> <?php $this->load->vi…"
type textarea "x"
type textarea "I need you to fix something for me <!DOCTYPE html> <html> <?php $this->load->vi…"
type textarea "x"
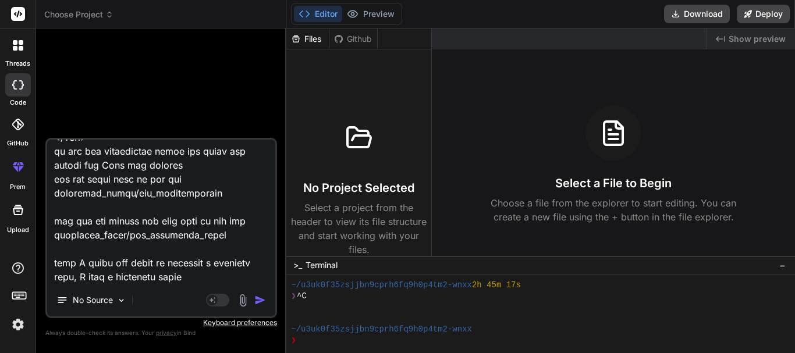
type textarea "I need you to fix something for me <!DOCTYPE html> <html> <?php $this->load->vi…"
type textarea "x"
type textarea "I need you to fix something for me <!DOCTYPE html> <html> <?php $this->load->vi…"
type textarea "x"
type textarea "I need you to fix something for me <!DOCTYPE html> <html> <?php $this->load->vi…"
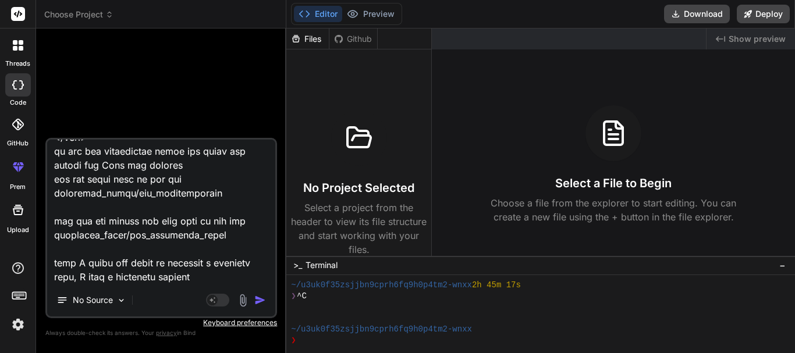
type textarea "x"
type textarea "I need you to fix something for me <!DOCTYPE html> <html> <?php $this->load->vi…"
type textarea "x"
type textarea "I need you to fix something for me <!DOCTYPE html> <html> <?php $this->load->vi…"
type textarea "x"
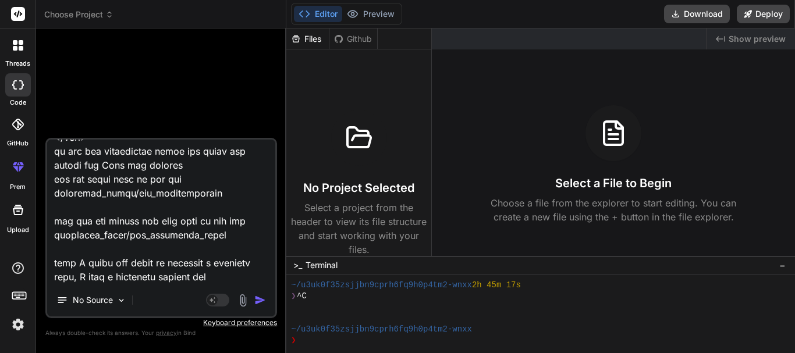
type textarea "I need you to fix something for me <!DOCTYPE html> <html> <?php $this->load->vi…"
type textarea "x"
type textarea "I need you to fix something for me <!DOCTYPE html> <html> <?php $this->load->vi…"
type textarea "x"
type textarea "I need you to fix something for me <!DOCTYPE html> <html> <?php $this->load->vi…"
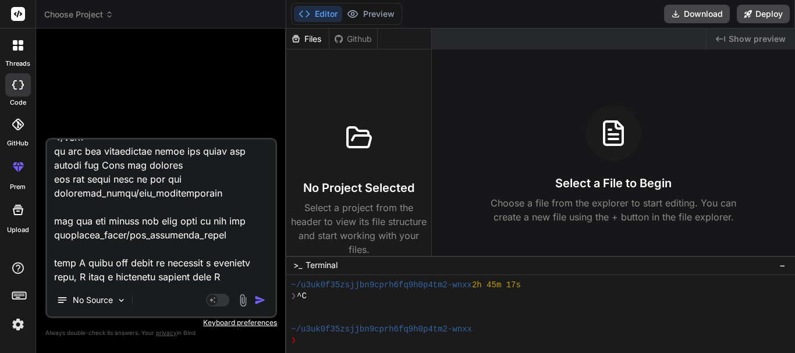
type textarea "x"
type textarea "I need you to fix something for me <!DOCTYPE html> <html> <?php $this->load->vi…"
type textarea "x"
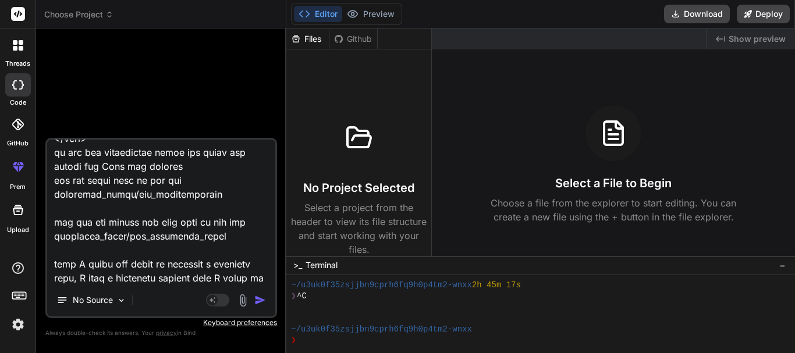
scroll to position [28205, 0]
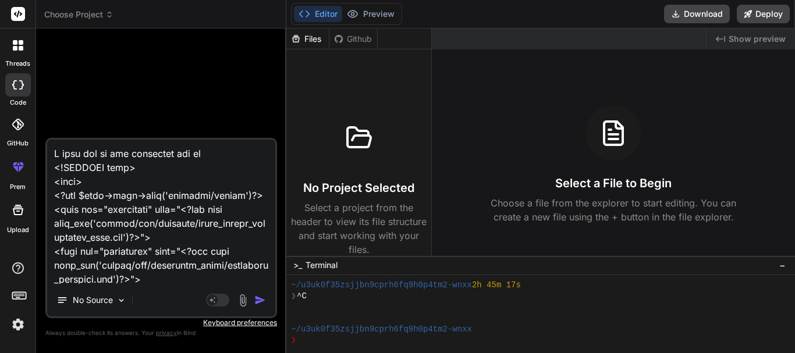
type textarea "I need you to fix something for me <!DOCTYPE html> <html> <?php $this->load->vi…"
type textarea "x"
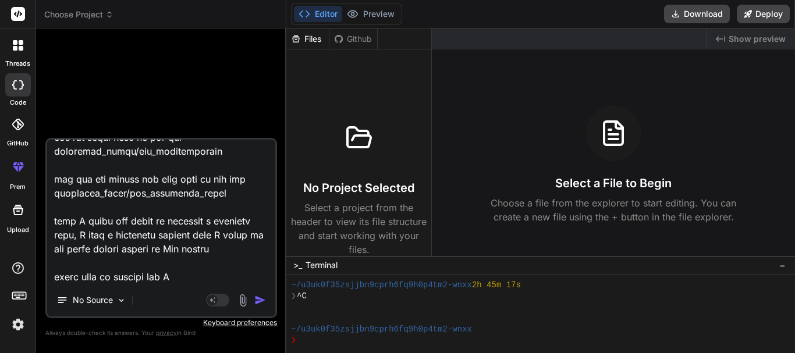
type textarea "I need you to fix something for me <!DOCTYPE html> <html> <?php $this->load->vi…"
type textarea "x"
type textarea "I need you to fix something for me <!DOCTYPE html> <html> <?php $this->load->vi…"
type textarea "x"
type textarea "I need you to fix something for me <!DOCTYPE html> <html> <?php $this->load->vi…"
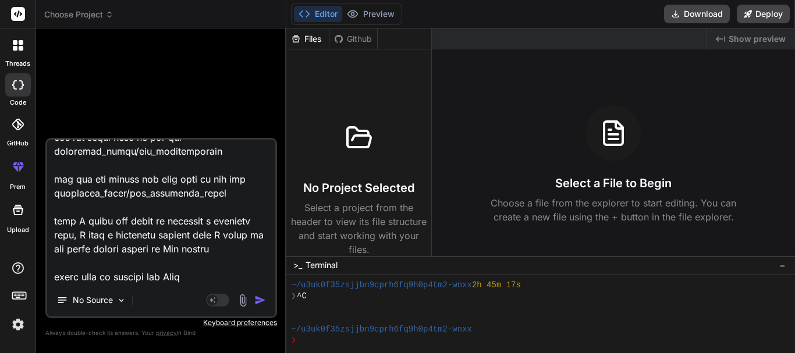
type textarea "x"
type textarea "I need you to fix something for me <!DOCTYPE html> <html> <?php $this->load->vi…"
type textarea "x"
type textarea "I need you to fix something for me <!DOCTYPE html> <html> <?php $this->load->vi…"
type textarea "x"
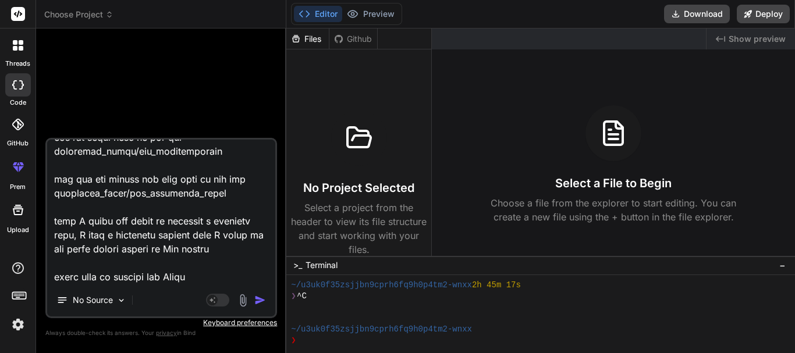
type textarea "I need you to fix something for me <!DOCTYPE html> <html> <?php $this->load->vi…"
type textarea "x"
type textarea "I need you to fix something for me <!DOCTYPE html> <html> <?php $this->load->vi…"
type textarea "x"
type textarea "I need you to fix something for me <!DOCTYPE html> <html> <?php $this->load->vi…"
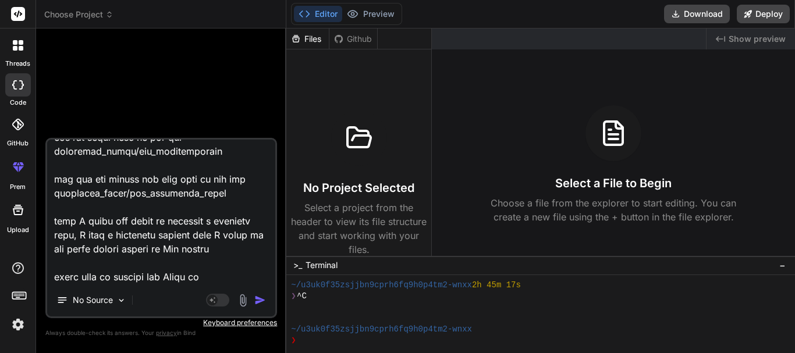
type textarea "x"
type textarea "I need you to fix something for me <!DOCTYPE html> <html> <?php $this->load->vi…"
type textarea "x"
type textarea "I need you to fix something for me <!DOCTYPE html> <html> <?php $this->load->vi…"
type textarea "x"
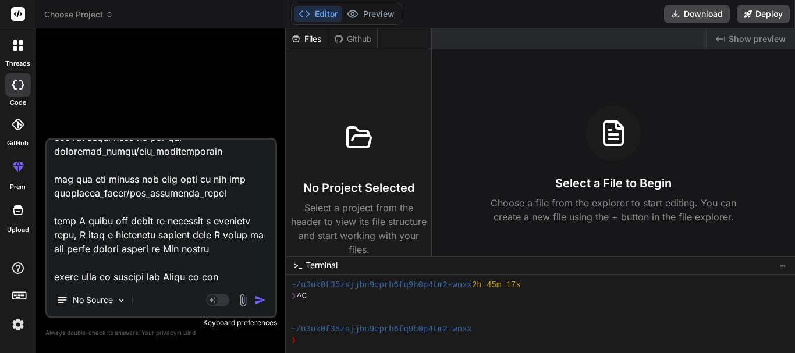
type textarea "I need you to fix something for me <!DOCTYPE html> <html> <?php $this->load->vi…"
type textarea "x"
type textarea "I need you to fix something for me <!DOCTYPE html> <html> <?php $this->load->vi…"
type textarea "x"
type textarea "I need you to fix something for me <!DOCTYPE html> <html> <?php $this->load->vi…"
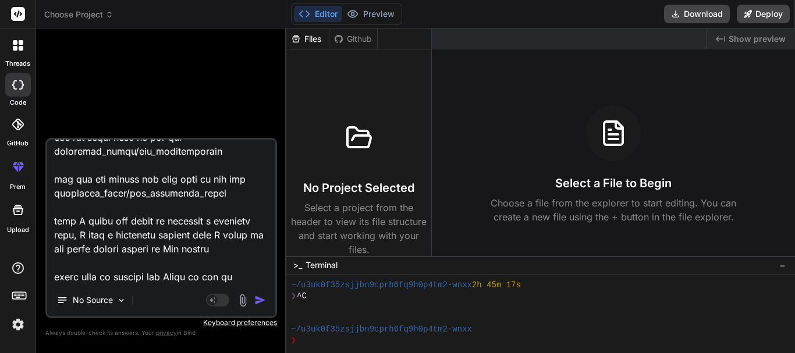
type textarea "x"
type textarea "I need you to fix something for me <!DOCTYPE html> <html> <?php $this->load->vi…"
type textarea "x"
type textarea "I need you to fix something for me <!DOCTYPE html> <html> <?php $this->load->vi…"
type textarea "x"
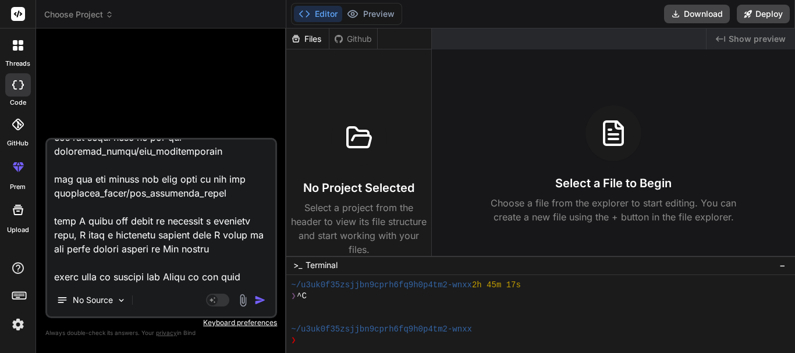
type textarea "I need you to fix something for me <!DOCTYPE html> <html> <?php $this->load->vi…"
type textarea "x"
type textarea "I need you to fix something for me <!DOCTYPE html> <html> <?php $this->load->vi…"
type textarea "x"
type textarea "I need you to fix something for me <!DOCTYPE html> <html> <?php $this->load->vi…"
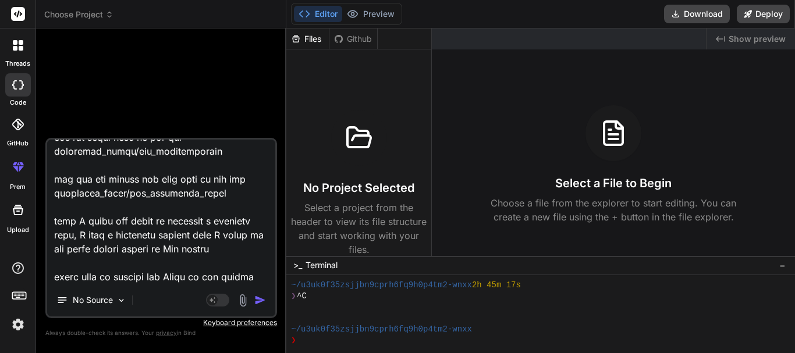
type textarea "x"
type textarea "I need you to fix something for me <!DOCTYPE html> <html> <?php $this->load->vi…"
type textarea "x"
type textarea "I need you to fix something for me <!DOCTYPE html> <html> <?php $this->load->vi…"
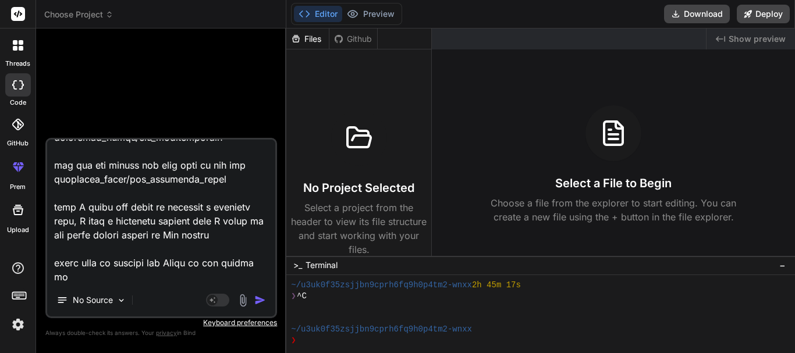
type textarea "x"
type textarea "I need you to fix something for me <!DOCTYPE html> <html> <?php $this->load->vi…"
type textarea "x"
type textarea "I need you to fix something for me <!DOCTYPE html> <html> <?php $this->load->vi…"
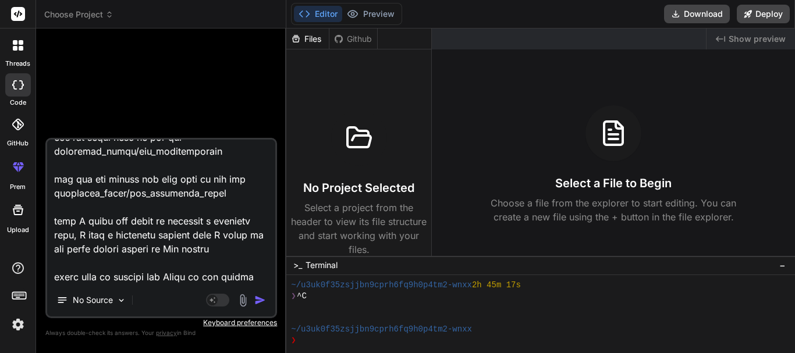
type textarea "x"
type textarea "I need you to fix something for me <!DOCTYPE html> <html> <?php $this->load->vi…"
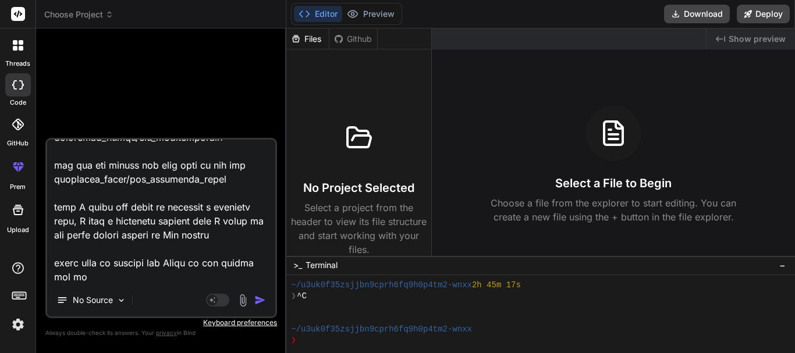
type textarea "x"
type textarea "I need you to fix something for me <!DOCTYPE html> <html> <?php $this->load->vi…"
type textarea "x"
type textarea "I need you to fix something for me <!DOCTYPE html> <html> <?php $this->load->vi…"
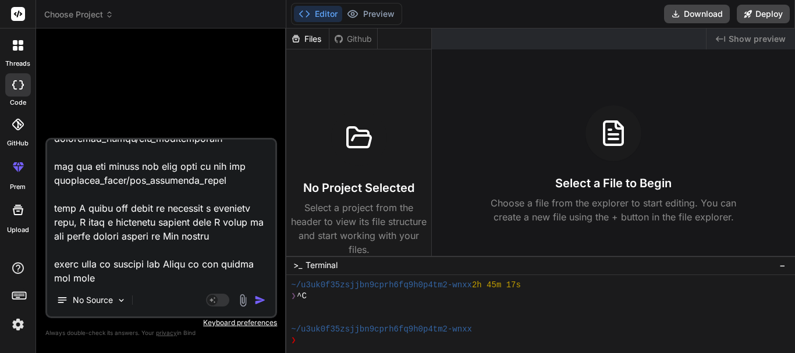
type textarea "x"
type textarea "I need you to fix something for me <!DOCTYPE html> <html> <?php $this->load->vi…"
type textarea "x"
type textarea "I need you to fix something for me <!DOCTYPE html> <html> <?php $this->load->vi…"
type textarea "x"
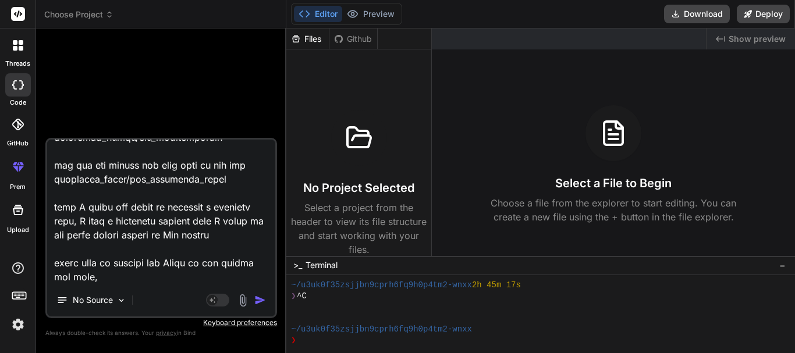
type textarea "I need you to fix something for me <!DOCTYPE html> <html> <?php $this->load->vi…"
type textarea "x"
type textarea "I need you to fix something for me <!DOCTYPE html> <html> <?php $this->load->vi…"
type textarea "x"
type textarea "I need you to fix something for me <!DOCTYPE html> <html> <?php $this->load->vi…"
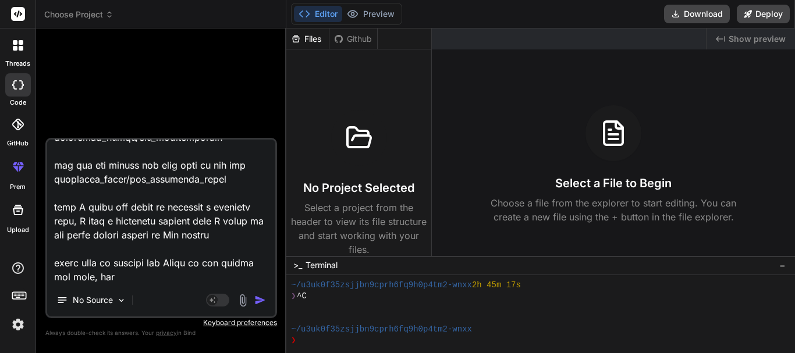
type textarea "x"
type textarea "I need you to fix something for me <!DOCTYPE html> <html> <?php $this->load->vi…"
type textarea "x"
type textarea "I need you to fix something for me <!DOCTYPE html> <html> <?php $this->load->vi…"
type textarea "x"
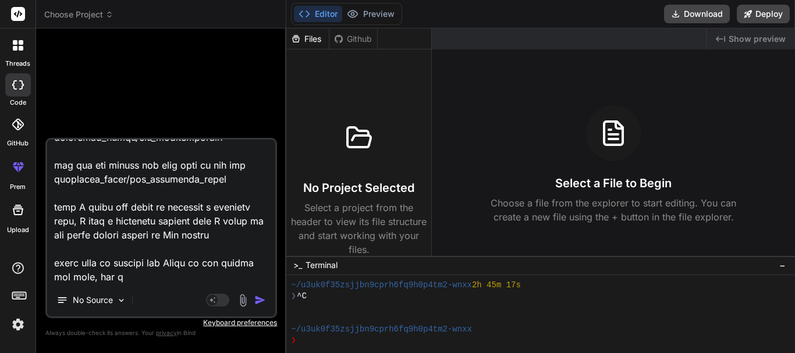
type textarea "I need you to fix something for me <!DOCTYPE html> <html> <?php $this->load->vi…"
type textarea "x"
type textarea "I need you to fix something for me <!DOCTYPE html> <html> <?php $this->load->vi…"
type textarea "x"
type textarea "I need you to fix something for me <!DOCTYPE html> <html> <?php $this->load->vi…"
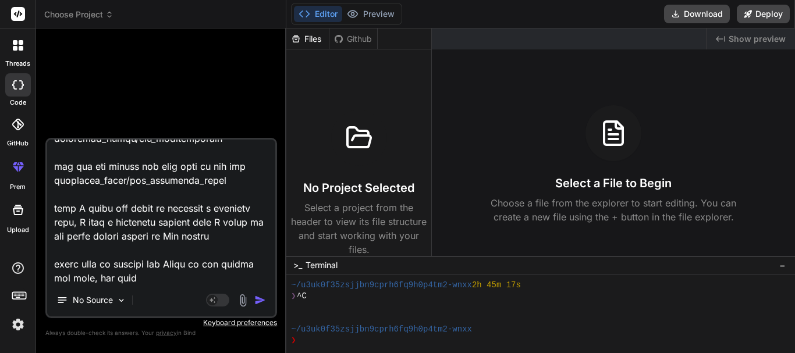
type textarea "x"
type textarea "I need you to fix something for me <!DOCTYPE html> <html> <?php $this->load->vi…"
type textarea "x"
type textarea "I need you to fix something for me <!DOCTYPE html> <html> <?php $this->load->vi…"
type textarea "x"
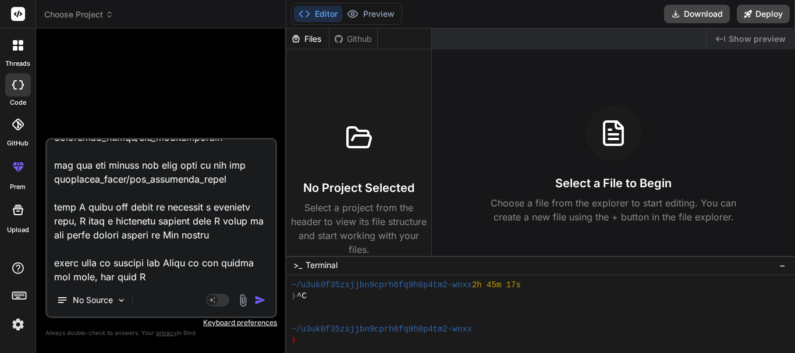
type textarea "I need you to fix something for me <!DOCTYPE html> <html> <?php $this->load->vi…"
type textarea "x"
type textarea "I need you to fix something for me <!DOCTYPE html> <html> <?php $this->load->vi…"
type textarea "x"
type textarea "I need you to fix something for me <!DOCTYPE html> <html> <?php $this->load->vi…"
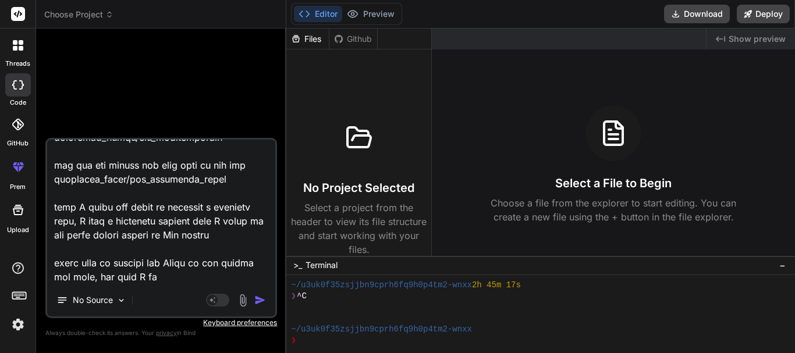
type textarea "x"
type textarea "I need you to fix something for me <!DOCTYPE html> <html> <?php $this->load->vi…"
type textarea "x"
type textarea "I need you to fix something for me <!DOCTYPE html> <html> <?php $this->load->vi…"
type textarea "x"
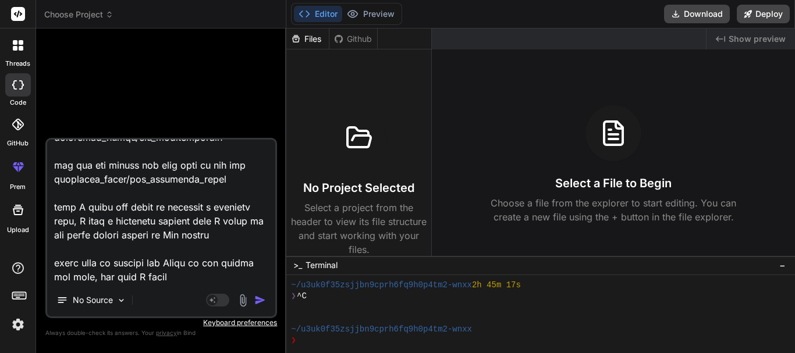
type textarea "I need you to fix something for me <!DOCTYPE html> <html> <?php $this->load->vi…"
type textarea "x"
type textarea "I need you to fix something for me <!DOCTYPE html> <html> <?php $this->load->vi…"
type textarea "x"
type textarea "I need you to fix something for me <!DOCTYPE html> <html> <?php $this->load->vi…"
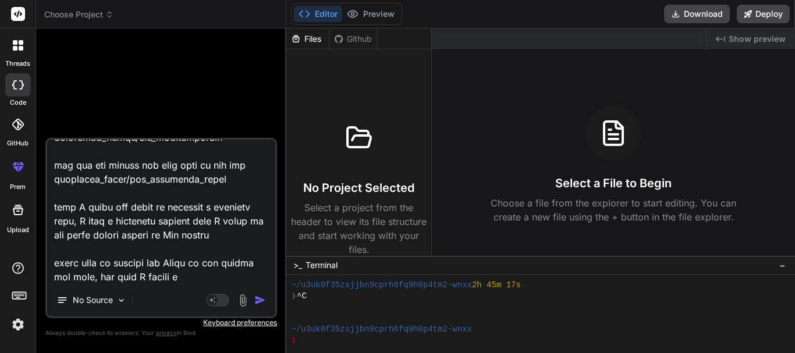
type textarea "x"
type textarea "I need you to fix something for me <!DOCTYPE html> <html> <?php $this->load->vi…"
type textarea "x"
type textarea "I need you to fix something for me <!DOCTYPE html> <html> <?php $this->load->vi…"
type textarea "x"
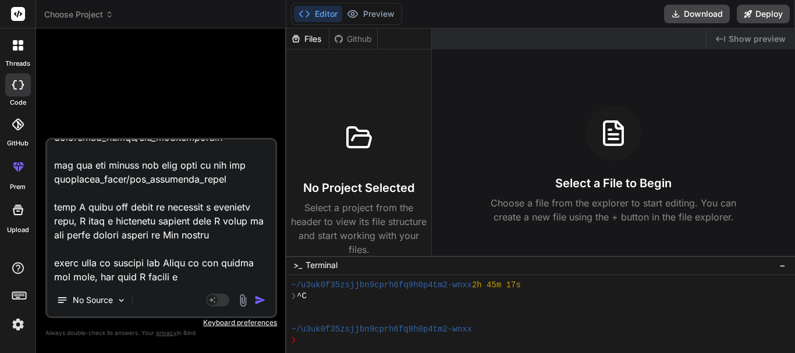
type textarea "I need you to fix something for me <!DOCTYPE html> <html> <?php $this->load->vi…"
type textarea "x"
type textarea "I need you to fix something for me <!DOCTYPE html> <html> <?php $this->load->vi…"
type textarea "x"
type textarea "I need you to fix something for me <!DOCTYPE html> <html> <?php $this->load->vi…"
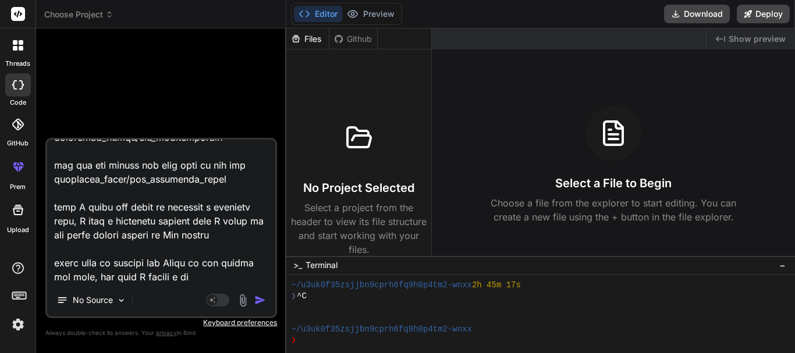
type textarea "x"
type textarea "I need you to fix something for me <!DOCTYPE html> <html> <?php $this->load->vi…"
type textarea "x"
type textarea "I need you to fix something for me <!DOCTYPE html> <html> <?php $this->load->vi…"
type textarea "x"
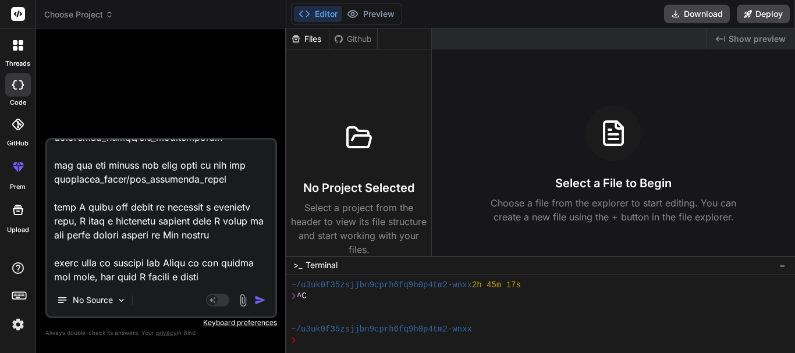
type textarea "I need you to fix something for me <!DOCTYPE html> <html> <?php $this->load->vi…"
type textarea "x"
type textarea "I need you to fix something for me <!DOCTYPE html> <html> <?php $this->load->vi…"
type textarea "x"
type textarea "I need you to fix something for me <!DOCTYPE html> <html> <?php $this->load->vi…"
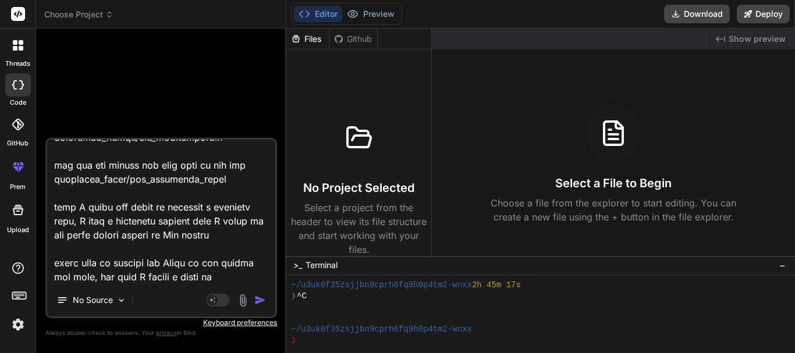
type textarea "x"
type textarea "I need you to fix something for me <!DOCTYPE html> <html> <?php $this->load->vi…"
type textarea "x"
type textarea "I need you to fix something for me <!DOCTYPE html> <html> <?php $this->load->vi…"
type textarea "x"
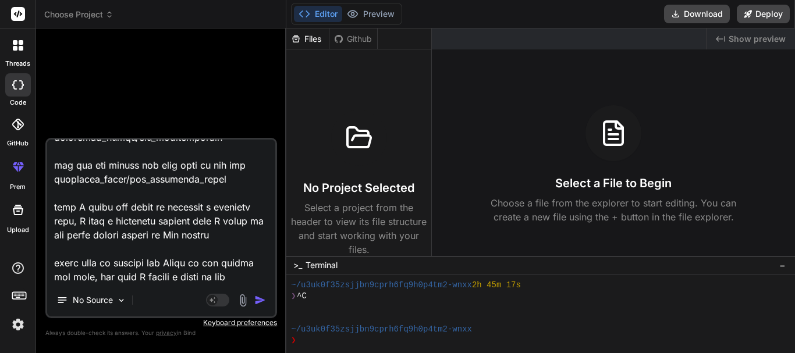
type textarea "I need you to fix something for me <!DOCTYPE html> <html> <?php $this->load->vi…"
type textarea "x"
type textarea "I need you to fix something for me <!DOCTYPE html> <html> <?php $this->load->vi…"
type textarea "x"
type textarea "I need you to fix something for me <!DOCTYPE html> <html> <?php $this->load->vi…"
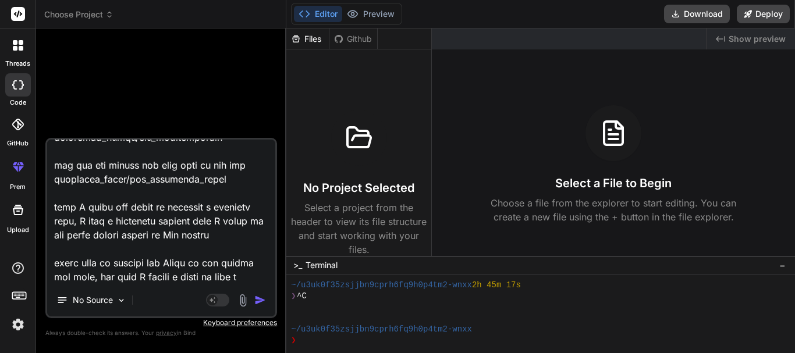
type textarea "x"
type textarea "I need you to fix something for me <!DOCTYPE html> <html> <?php $this->load->vi…"
type textarea "x"
type textarea "I need you to fix something for me <!DOCTYPE html> <html> <?php $this->load->vi…"
type textarea "x"
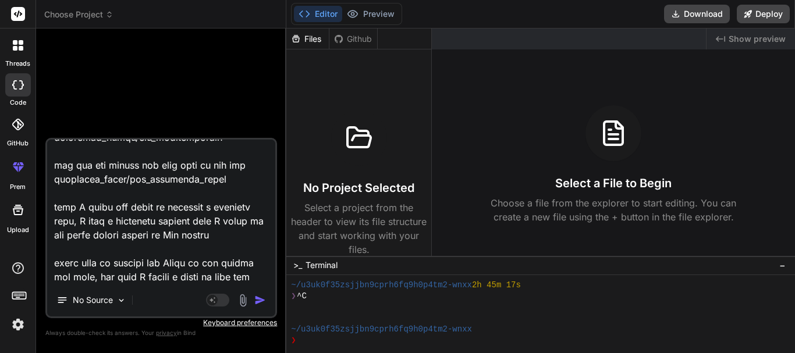
type textarea "I need you to fix something for me <!DOCTYPE html> <html> <?php $this->load->vi…"
type textarea "x"
type textarea "I need you to fix something for me <!DOCTYPE html> <html> <?php $this->load->vi…"
type textarea "x"
type textarea "I need you to fix something for me <!DOCTYPE html> <html> <?php $this->load->vi…"
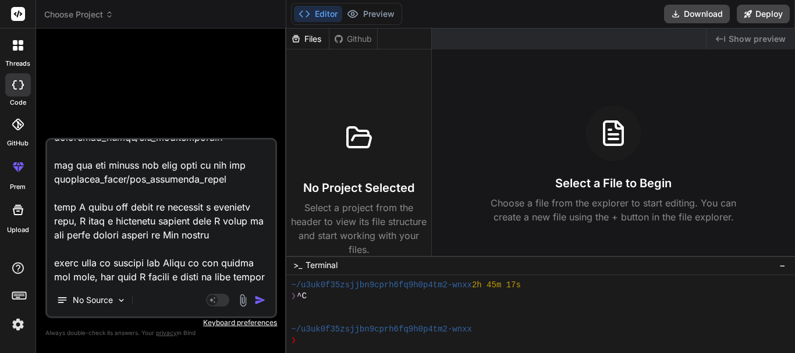
type textarea "x"
type textarea "I need you to fix something for me <!DOCTYPE html> <html> <?php $this->load->vi…"
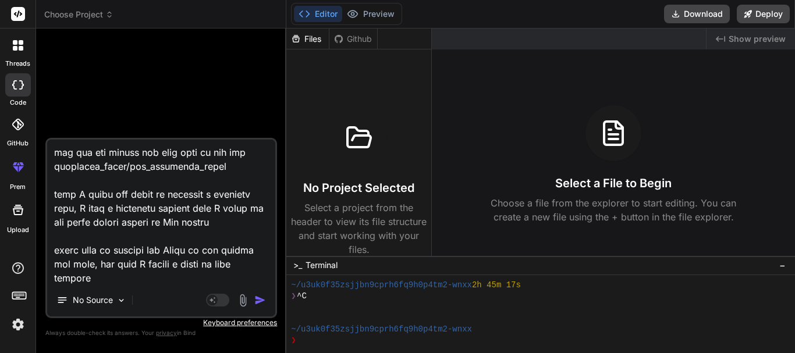
type textarea "x"
type textarea "I need you to fix something for me <!DOCTYPE html> <html> <?php $this->load->vi…"
type textarea "x"
type textarea "I need you to fix something for me <!DOCTYPE html> <html> <?php $this->load->vi…"
type textarea "x"
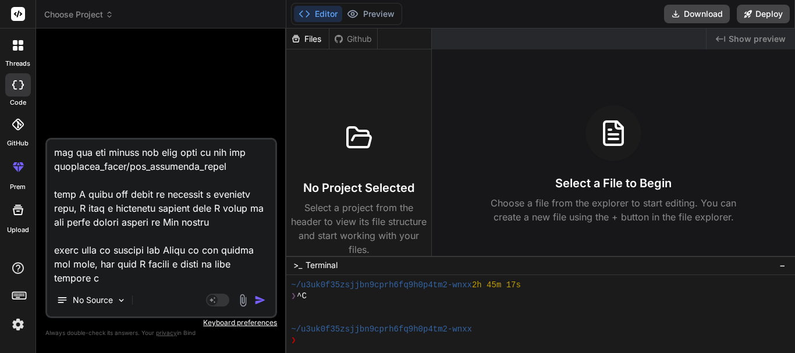
type textarea "I need you to fix something for me <!DOCTYPE html> <html> <?php $this->load->vi…"
type textarea "x"
type textarea "I need you to fix something for me <!DOCTYPE html> <html> <?php $this->load->vi…"
type textarea "x"
type textarea "I need you to fix something for me <!DOCTYPE html> <html> <?php $this->load->vi…"
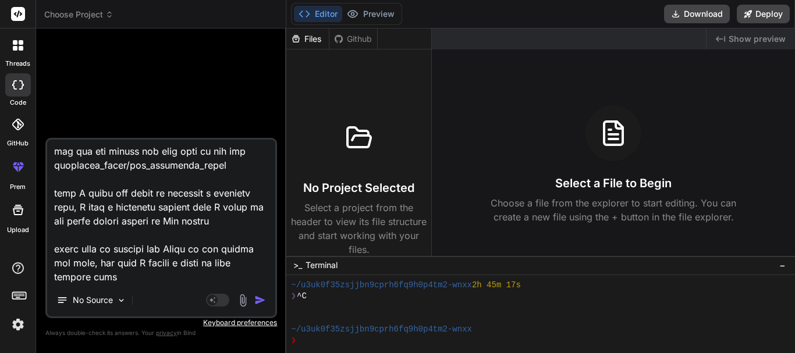
type textarea "x"
type textarea "I need you to fix something for me <!DOCTYPE html> <html> <?php $this->load->vi…"
type textarea "x"
type textarea "I need you to fix something for me <!DOCTYPE html> <html> <?php $this->load->vi…"
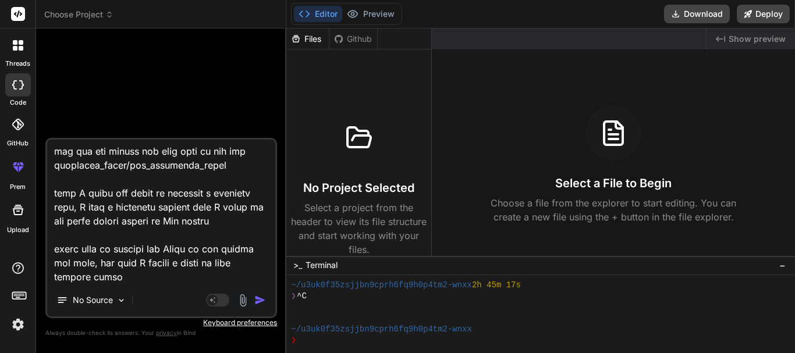
type textarea "x"
type textarea "I need you to fix something for me <!DOCTYPE html> <html> <?php $this->load->vi…"
type textarea "x"
type textarea "I need you to fix something for me <!DOCTYPE html> <html> <?php $this->load->vi…"
type textarea "x"
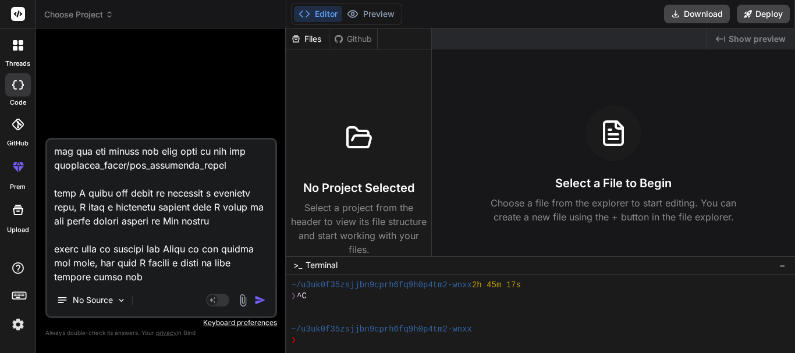
type textarea "I need you to fix something for me <!DOCTYPE html> <html> <?php $this->load->vi…"
type textarea "x"
type textarea "I need you to fix something for me <!DOCTYPE html> <html> <?php $this->load->vi…"
type textarea "x"
type textarea "I need you to fix something for me <!DOCTYPE html> <html> <?php $this->load->vi…"
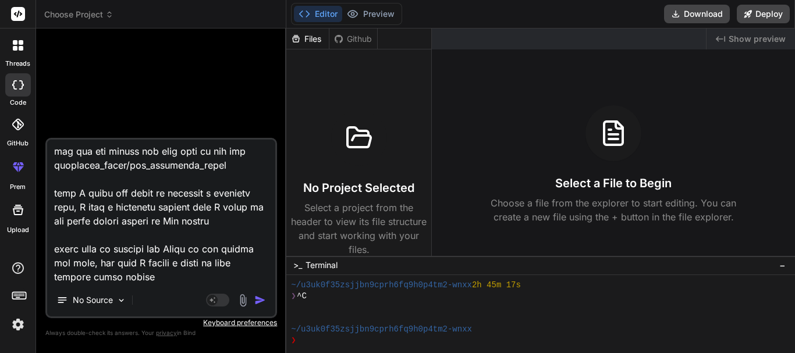
type textarea "x"
type textarea "I need you to fix something for me <!DOCTYPE html> <html> <?php $this->load->vi…"
type textarea "x"
type textarea "I need you to fix something for me <!DOCTYPE html> <html> <?php $this->load->vi…"
type textarea "x"
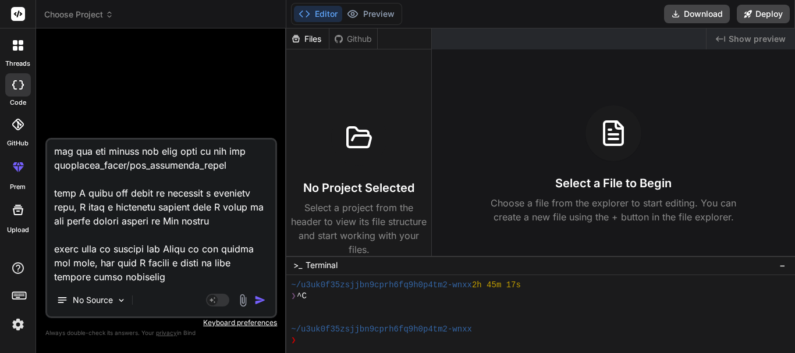
type textarea "I need you to fix something for me <!DOCTYPE html> <html> <?php $this->load->vi…"
type textarea "x"
type textarea "I need you to fix something for me <!DOCTYPE html> <html> <?php $this->load->vi…"
type textarea "x"
type textarea "I need you to fix something for me <!DOCTYPE html> <html> <?php $this->load->vi…"
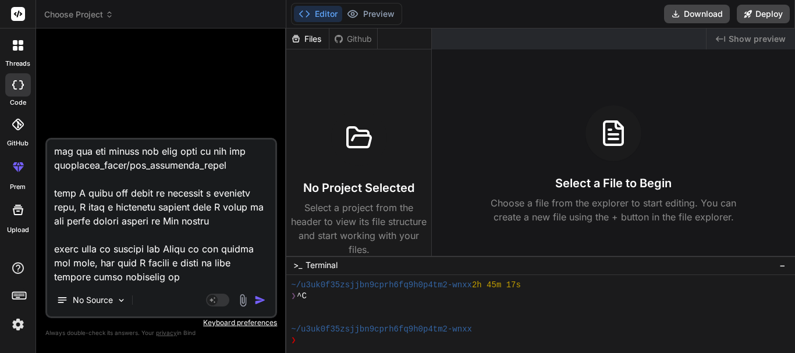
type textarea "x"
type textarea "I need you to fix something for me <!DOCTYPE html> <html> <?php $this->load->vi…"
type textarea "x"
type textarea "I need you to fix something for me <!DOCTYPE html> <html> <?php $this->load->vi…"
type textarea "x"
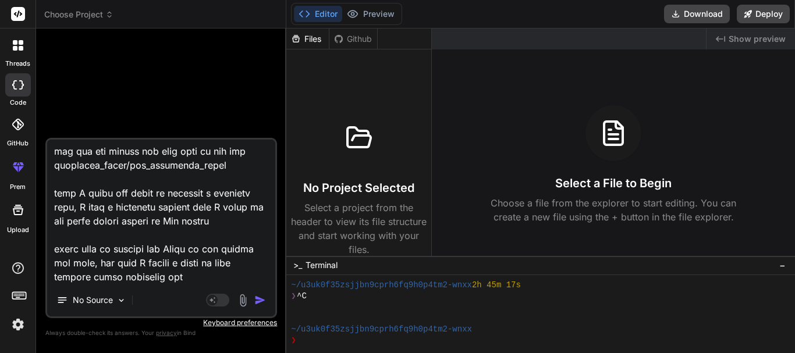
type textarea "I need you to fix something for me <!DOCTYPE html> <html> <?php $this->load->vi…"
type textarea "x"
type textarea "I need you to fix something for me <!DOCTYPE html> <html> <?php $this->load->vi…"
type textarea "x"
type textarea "I need you to fix something for me <!DOCTYPE html> <html> <?php $this->load->vi…"
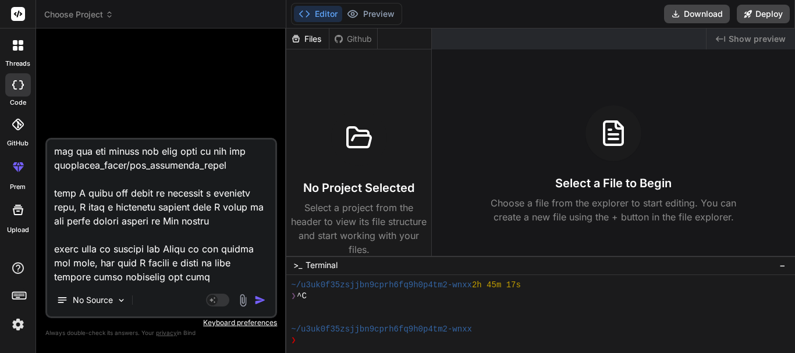
type textarea "x"
type textarea "I need you to fix something for me <!DOCTYPE html> <html> <?php $this->load->vi…"
type textarea "x"
type textarea "I need you to fix something for me <!DOCTYPE html> <html> <?php $this->load->vi…"
type textarea "x"
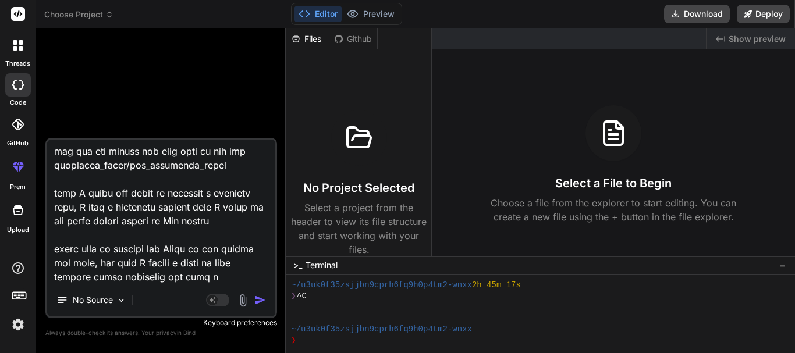
type textarea "I need you to fix something for me <!DOCTYPE html> <html> <?php $this->load->vi…"
type textarea "x"
type textarea "I need you to fix something for me <!DOCTYPE html> <html> <?php $this->load->vi…"
type textarea "x"
type textarea "I need you to fix something for me <!DOCTYPE html> <html> <?php $this->load->vi…"
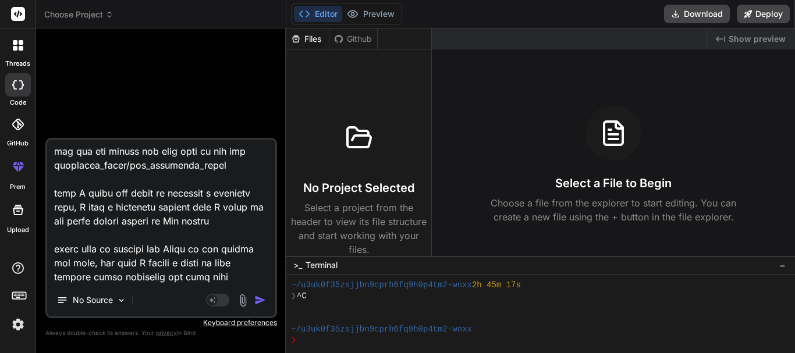
type textarea "x"
type textarea "I need you to fix something for me <!DOCTYPE html> <html> <?php $this->load->vi…"
type textarea "x"
type textarea "I need you to fix something for me <!DOCTYPE html> <html> <?php $this->load->vi…"
type textarea "x"
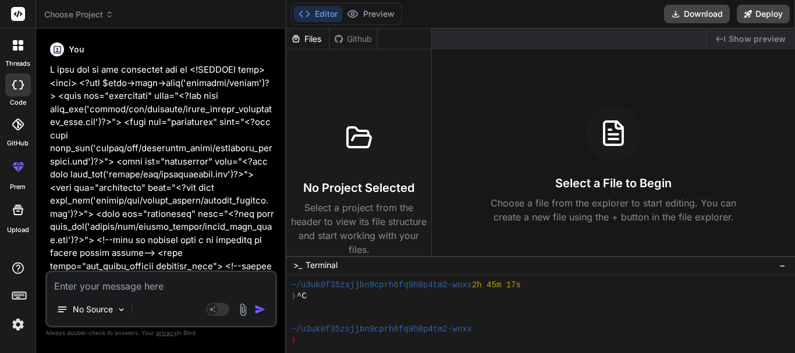
type textarea "x"
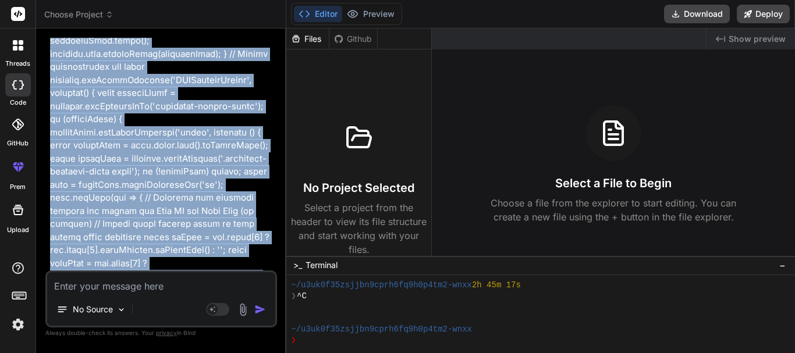
scroll to position [13456, 0]
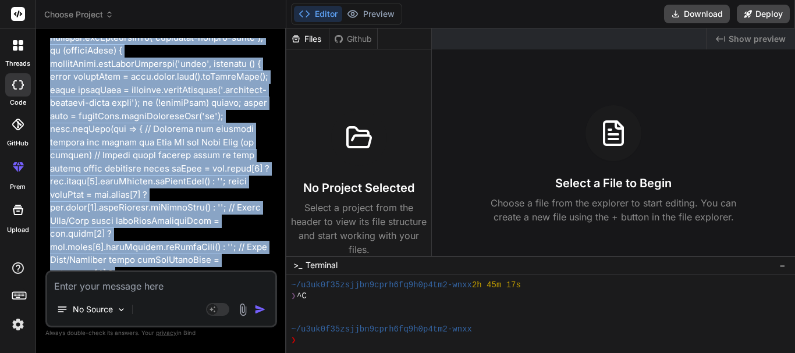
drag, startPoint x: 130, startPoint y: 147, endPoint x: 124, endPoint y: 277, distance: 130.5
click at [124, 277] on div "You Bind AI ‌ ‌ ‌ ‌ No Source Agent Mode. When this toggle is activated, AI aut…" at bounding box center [161, 195] width 232 height 315
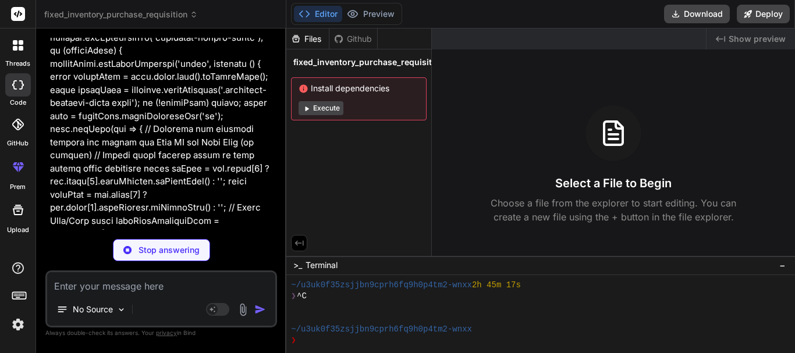
scroll to position [13592, 0]
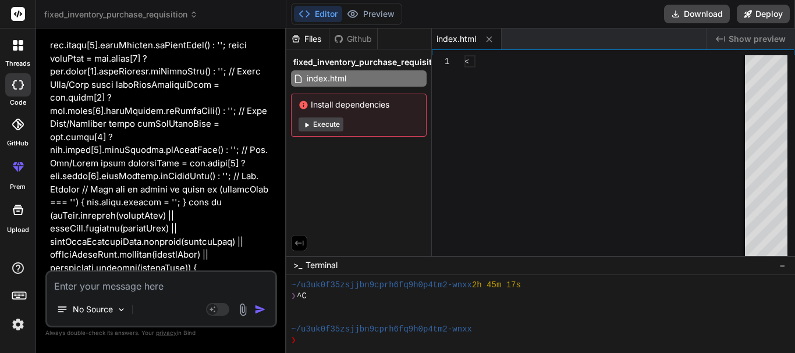
type textarea "x"
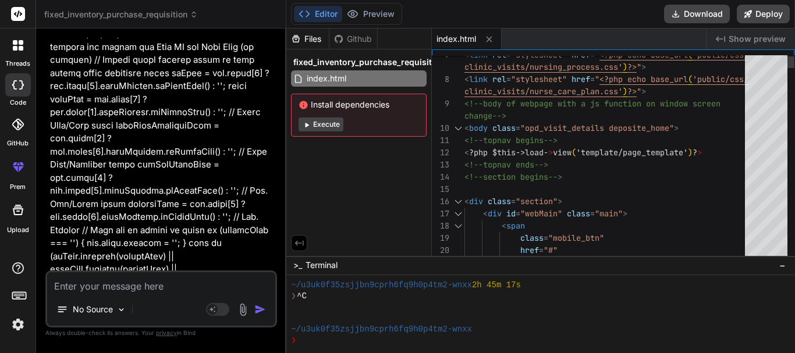
scroll to position [0, 0]
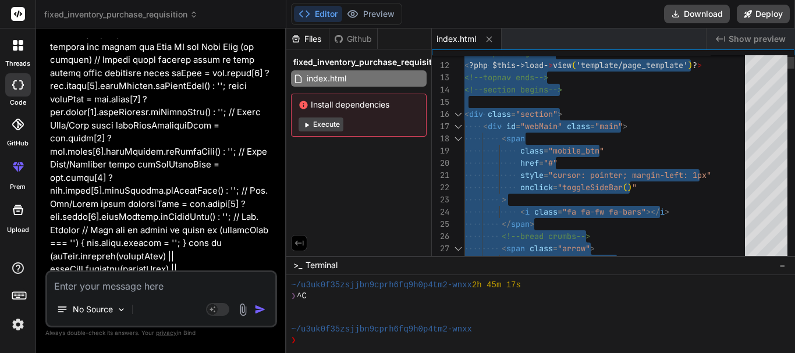
type textarea "<div class="section"> <div id="webMain" class="main"> <span class="mobile_btn" …"
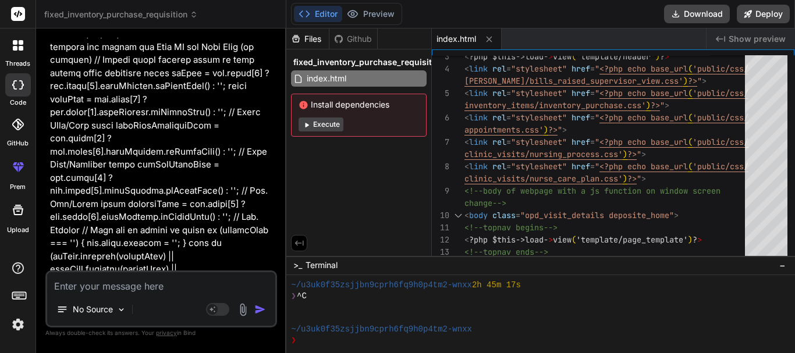
click at [150, 288] on textarea at bounding box center [161, 282] width 228 height 21
type textarea "i"
type textarea "x"
type textarea "it"
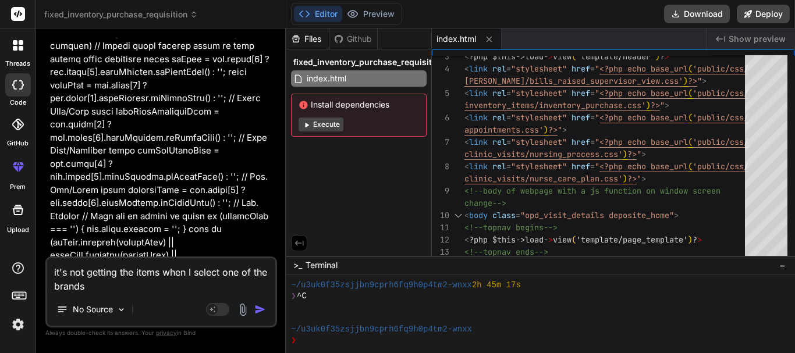
scroll to position [13588, 0]
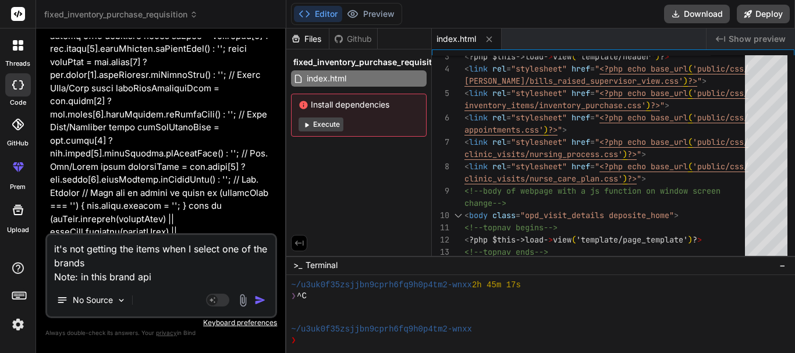
paste textarea "inventory_items/get_manufacturers"
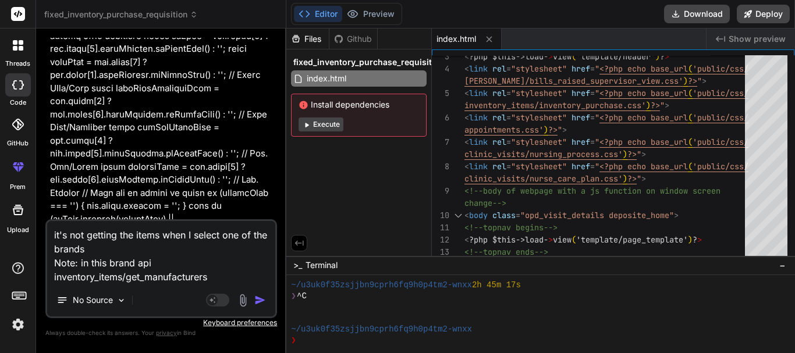
scroll to position [13592, 0]
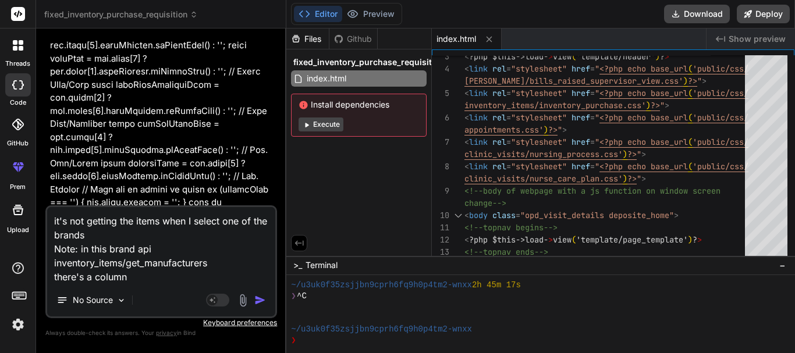
click at [116, 247] on textarea "it's not getting the items when I select one of the brands Note: in this brand …" at bounding box center [161, 245] width 228 height 77
click at [100, 264] on textarea "it's not getting the items when I select one of the brands Note: in this items …" at bounding box center [161, 245] width 228 height 77
click at [212, 265] on textarea "it's not getting the items when I select one of the brands Note: in this items …" at bounding box center [161, 245] width 228 height 77
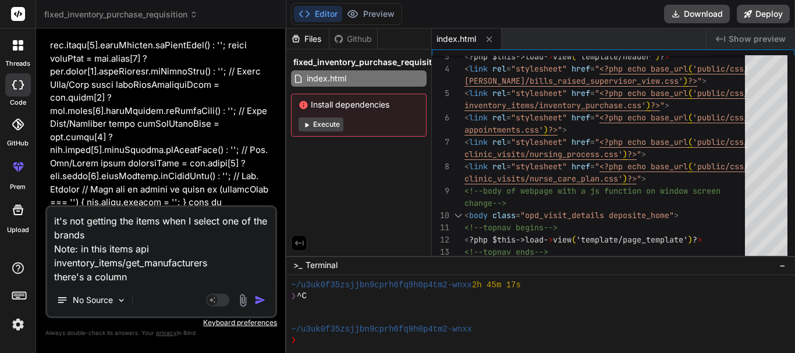
paste textarea "inventory_item"
click at [175, 282] on textarea "it's not getting the items when I select one of the brands Note: in this items …" at bounding box center [161, 245] width 228 height 77
paste textarea "manufacturer"
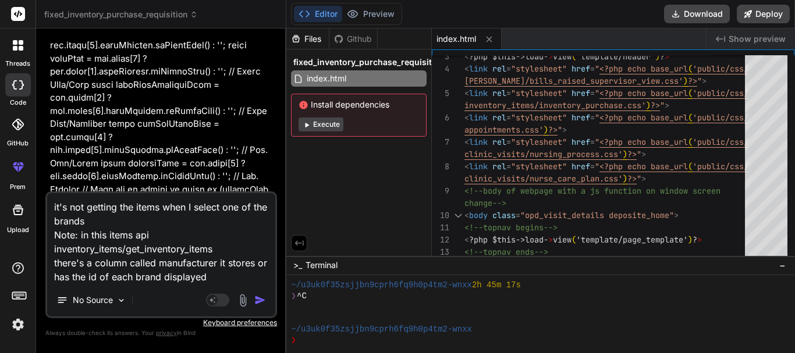
click at [261, 301] on img "button" at bounding box center [260, 301] width 12 height 12
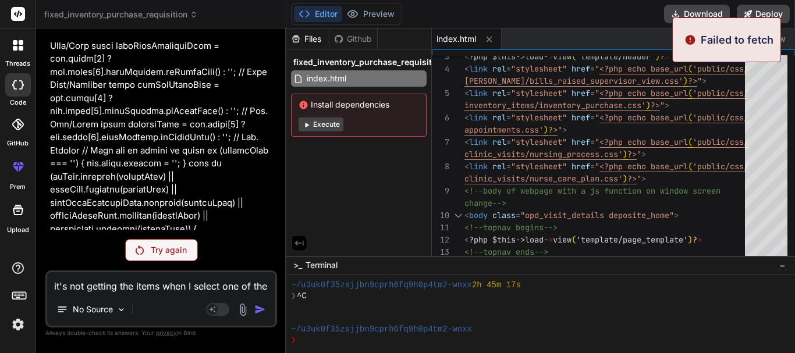
scroll to position [13607, 0]
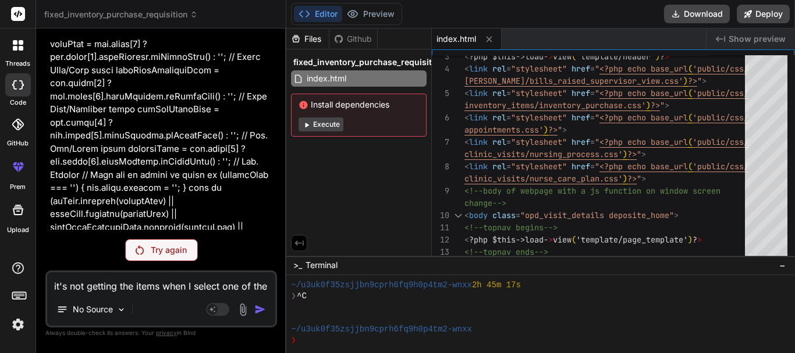
click at [164, 251] on p "Try again" at bounding box center [169, 250] width 36 height 12
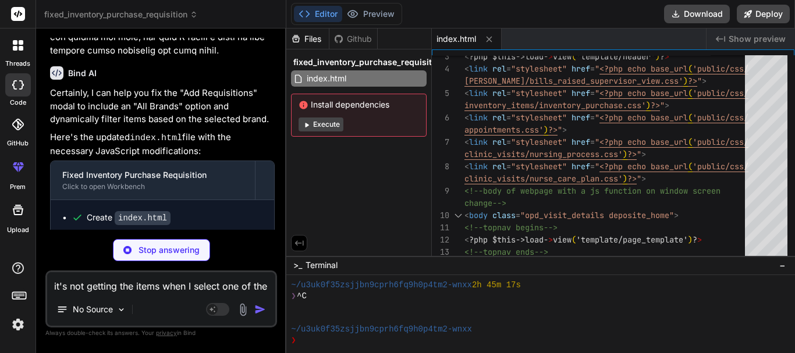
scroll to position [13969, 0]
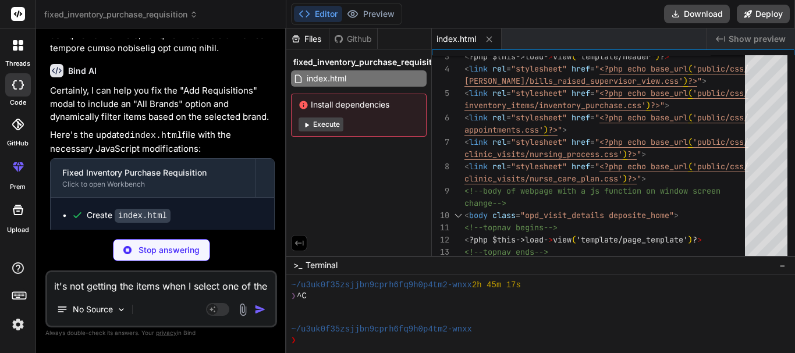
copy p "filterItemsByBrand"
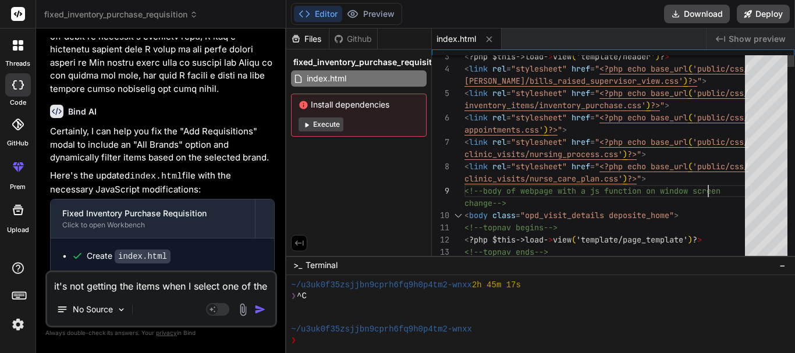
scroll to position [0, 0]
